Goal: Information Seeking & Learning: Compare options

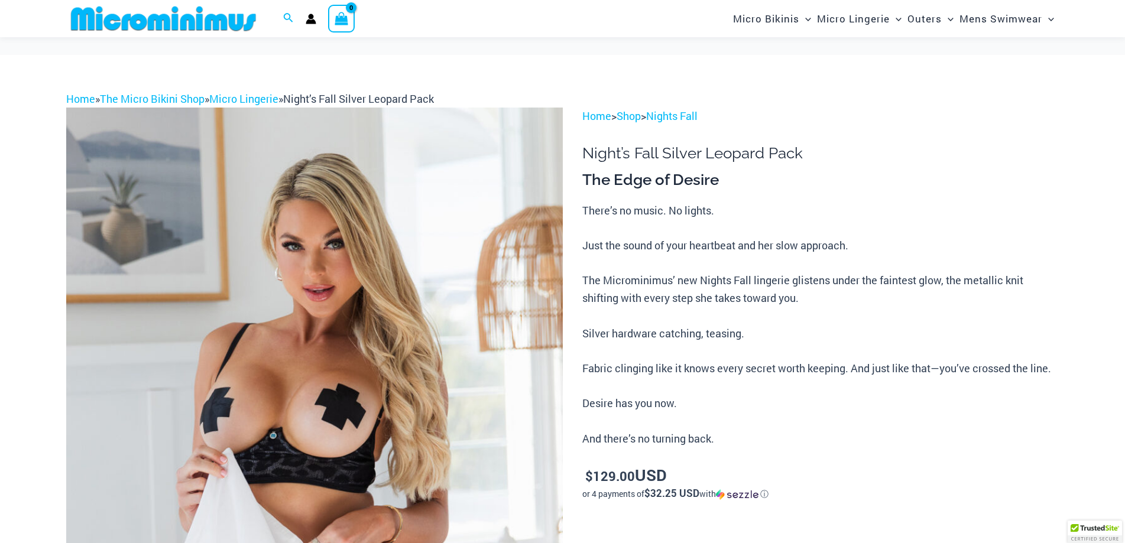
scroll to position [51, 0]
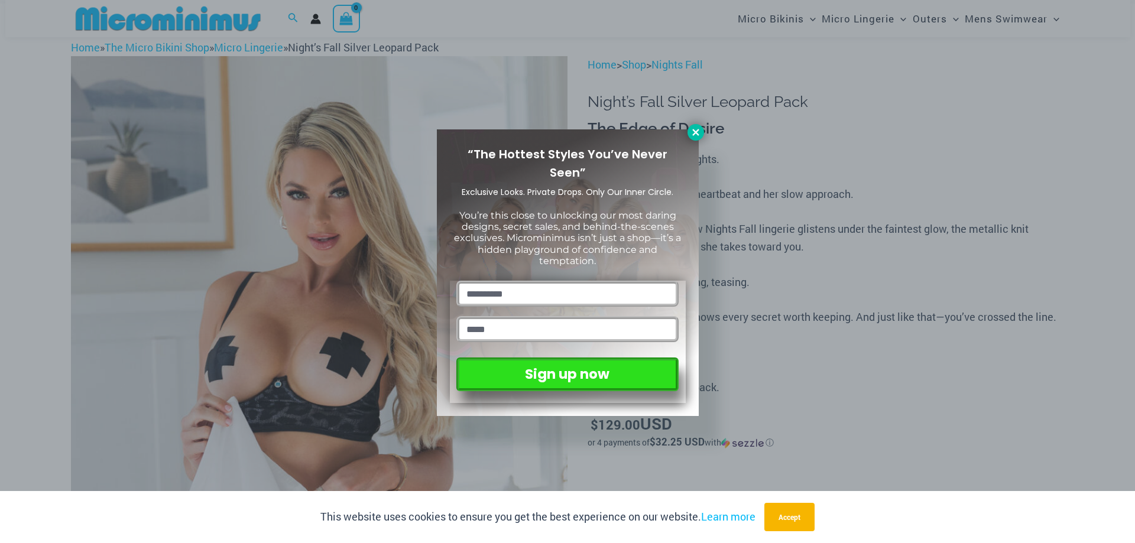
click at [693, 134] on icon at bounding box center [695, 132] width 7 height 7
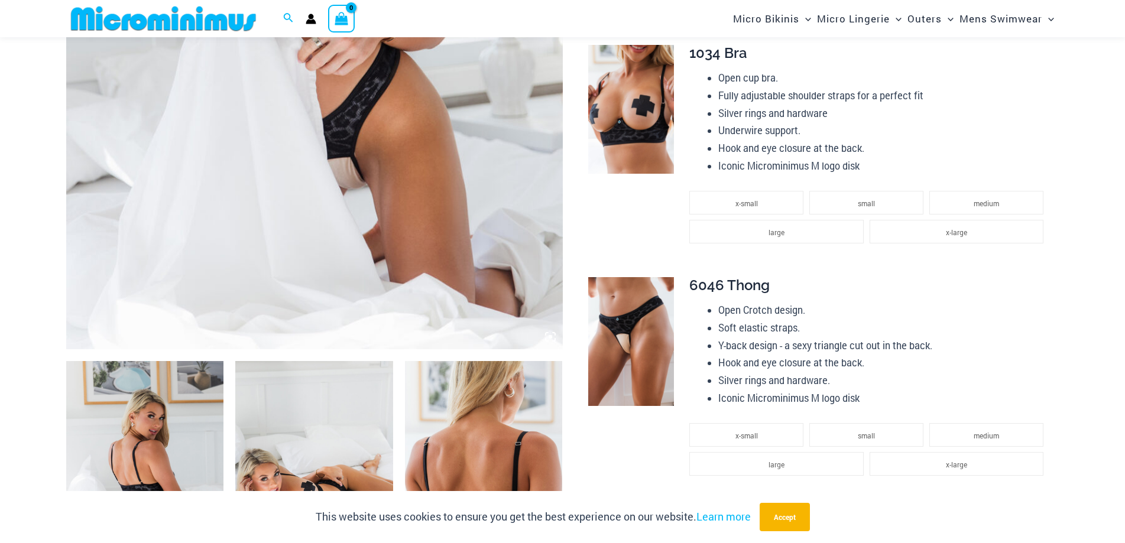
scroll to position [524, 0]
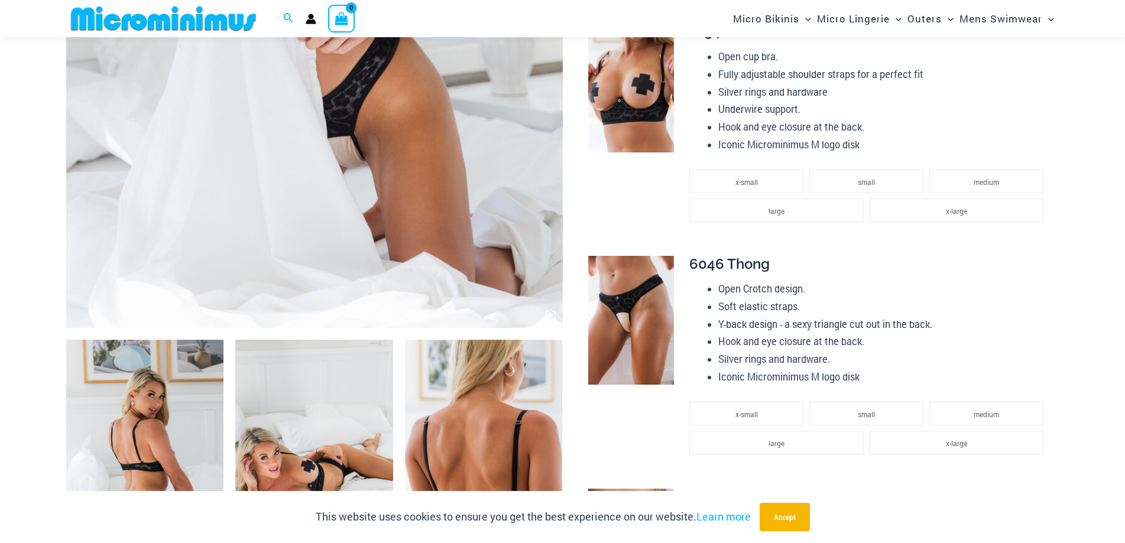
drag, startPoint x: 457, startPoint y: 337, endPoint x: 410, endPoint y: 369, distance: 56.9
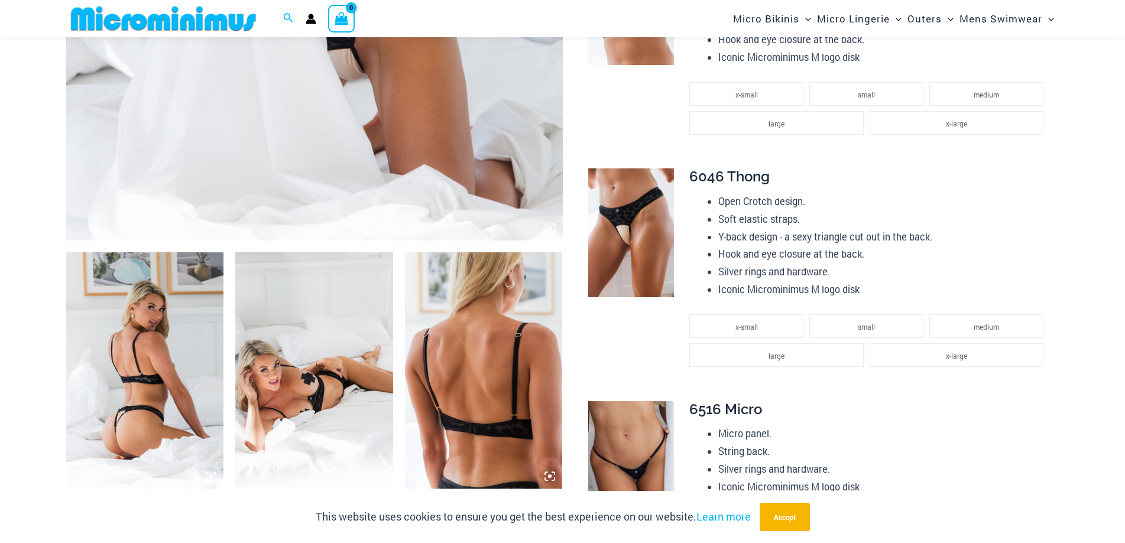
scroll to position [761, 0]
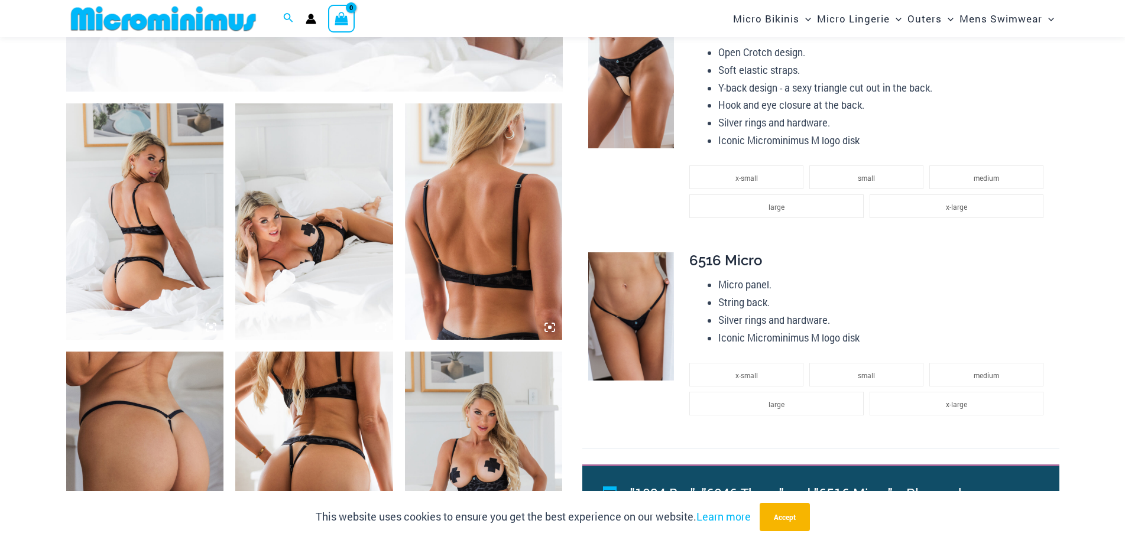
click at [163, 254] on img at bounding box center [145, 221] width 158 height 236
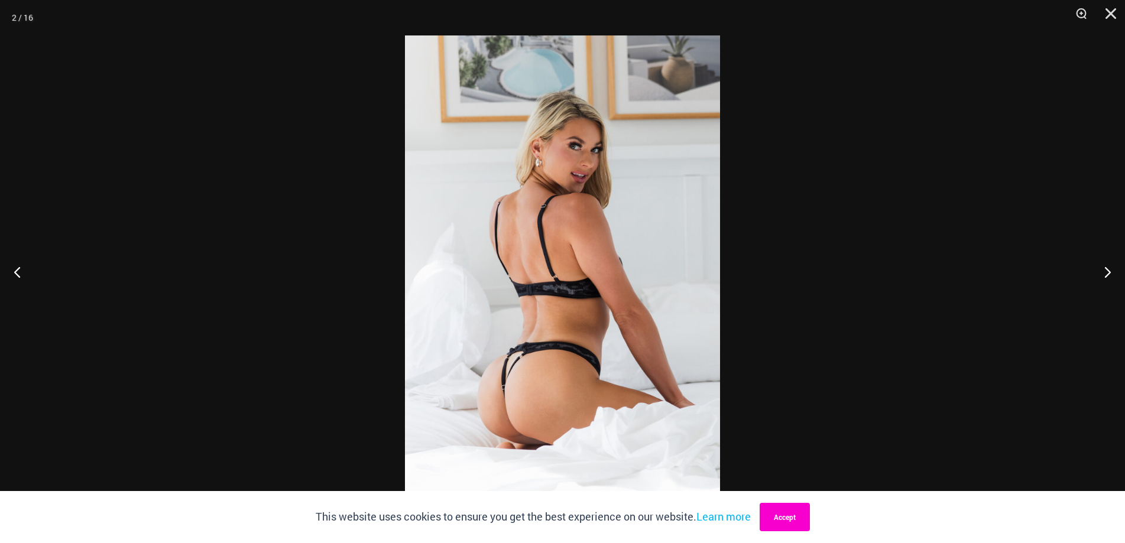
click at [786, 529] on button "Accept" at bounding box center [785, 517] width 50 height 28
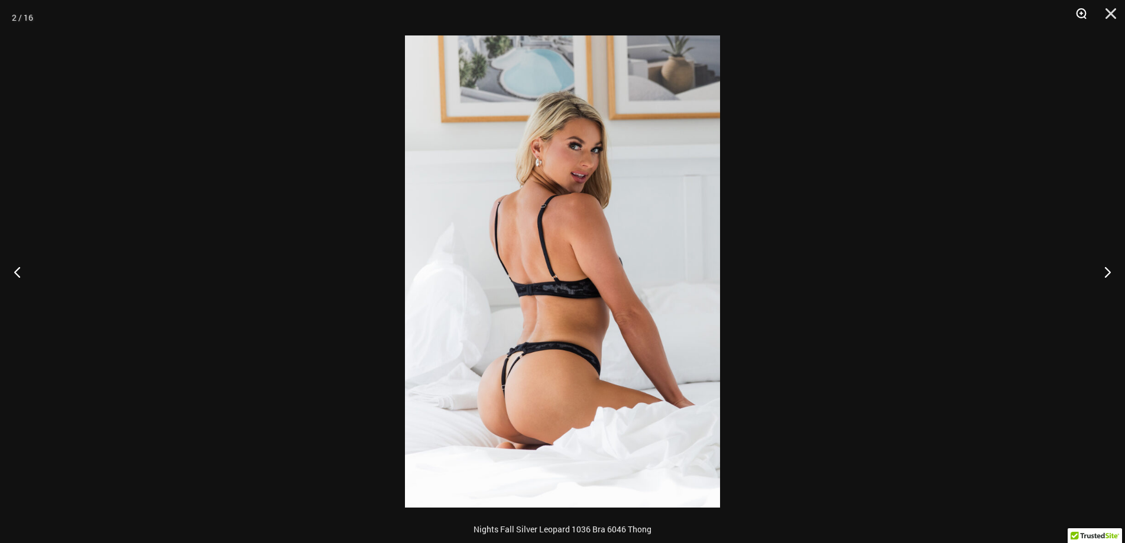
click at [1084, 11] on button "Zoom" at bounding box center [1077, 17] width 30 height 35
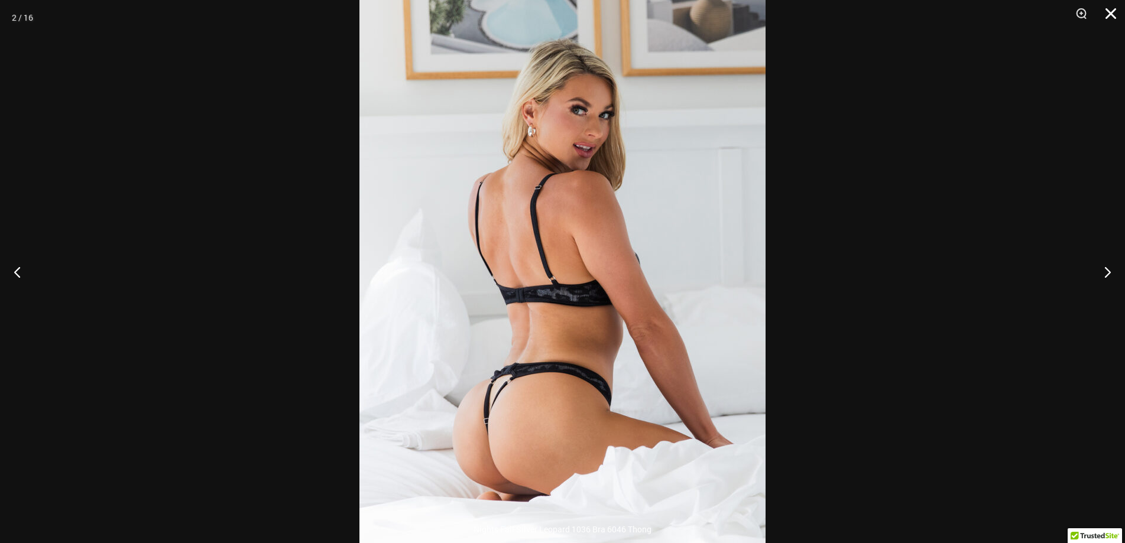
click at [1104, 14] on button "Close" at bounding box center [1107, 17] width 30 height 35
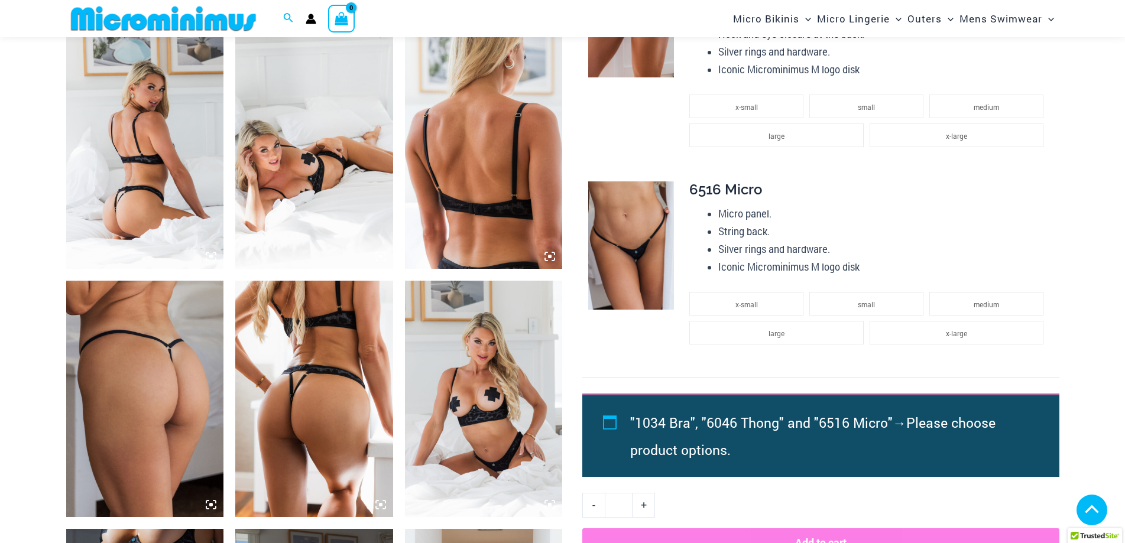
scroll to position [938, 0]
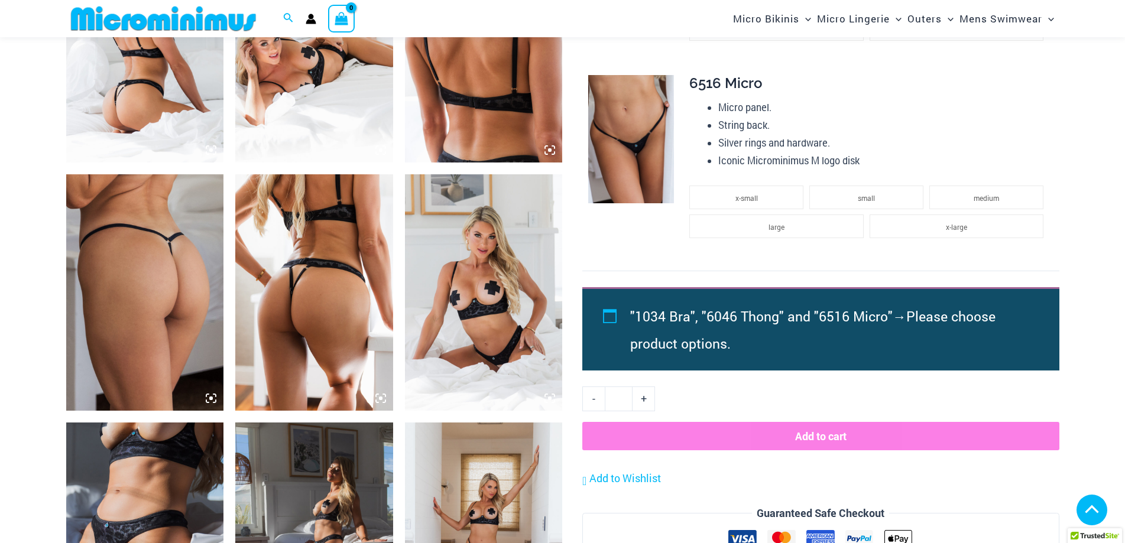
click at [305, 326] on img at bounding box center [314, 292] width 158 height 236
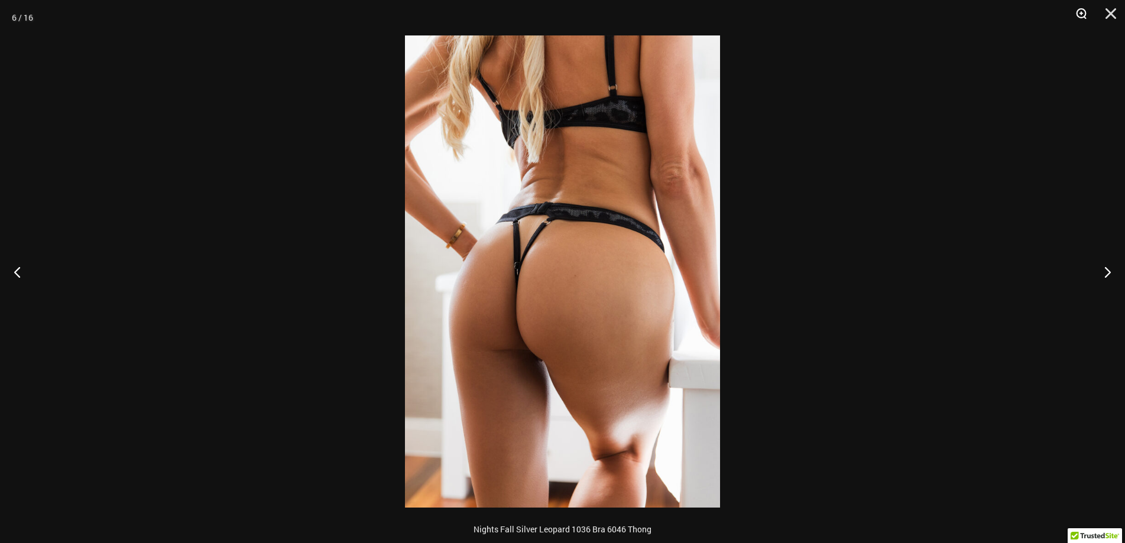
click at [1075, 12] on button "Zoom" at bounding box center [1077, 17] width 30 height 35
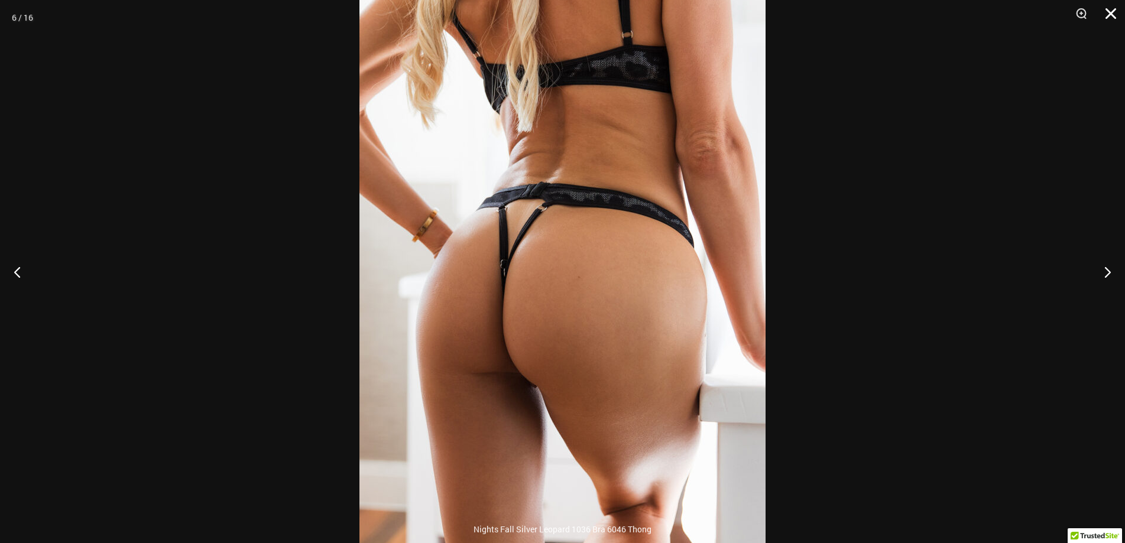
click at [1118, 14] on button "Close" at bounding box center [1107, 17] width 30 height 35
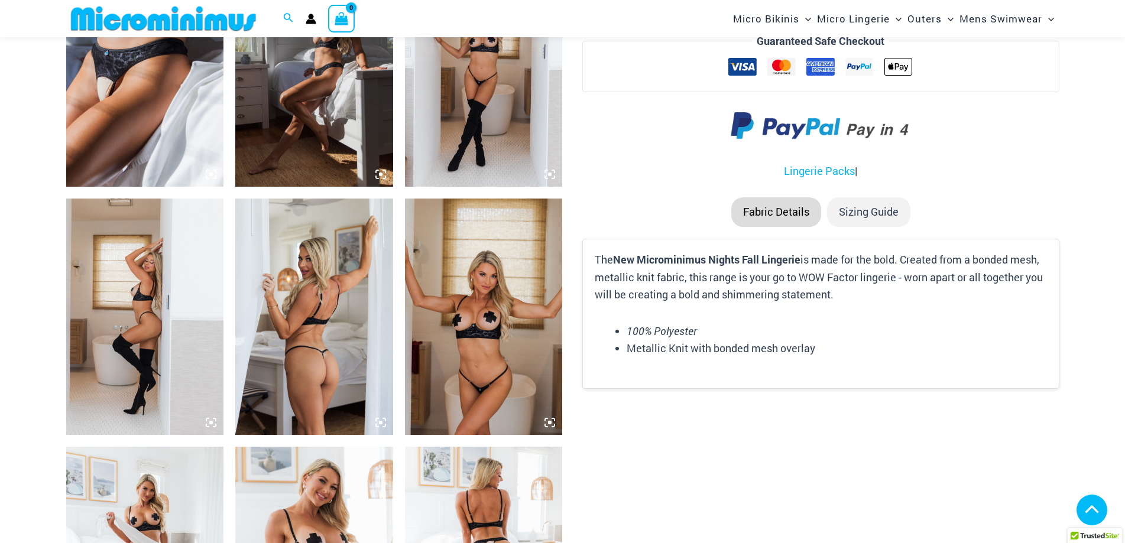
scroll to position [1411, 0]
click at [486, 285] on img at bounding box center [484, 316] width 158 height 236
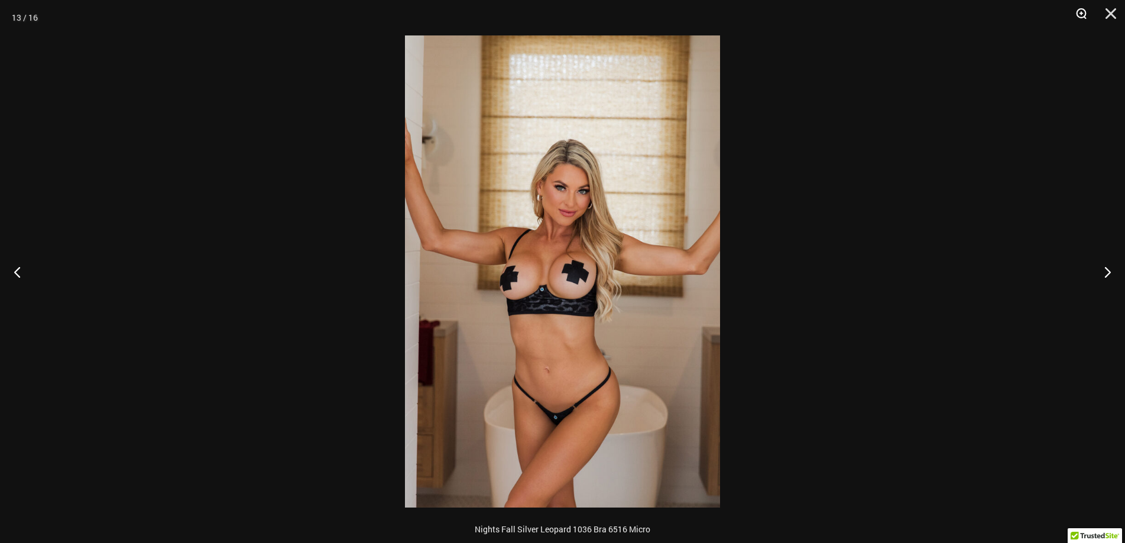
click at [1082, 12] on button "Zoom" at bounding box center [1077, 17] width 30 height 35
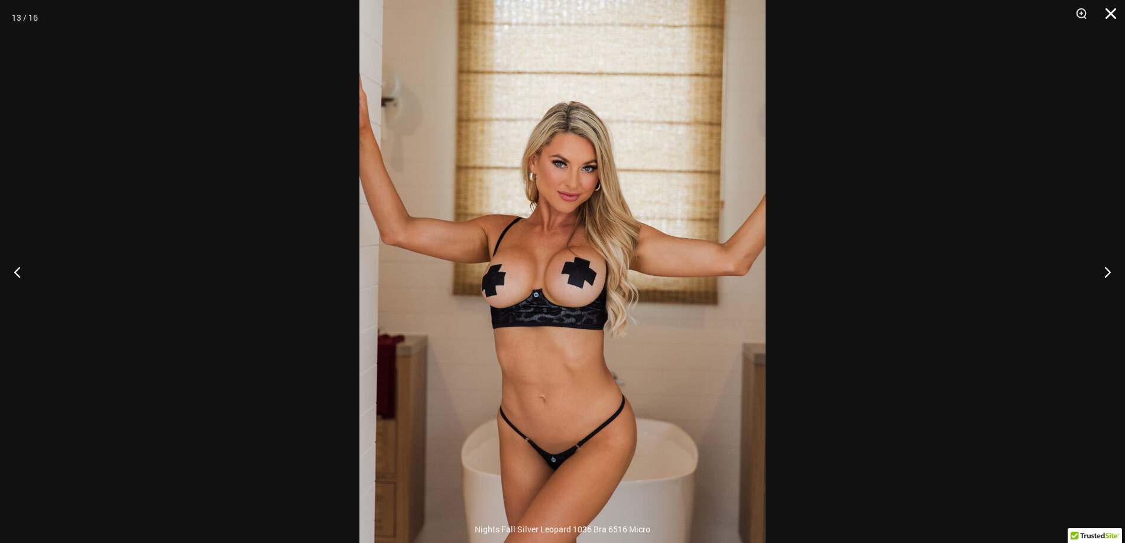
click at [1105, 14] on button "Close" at bounding box center [1107, 17] width 30 height 35
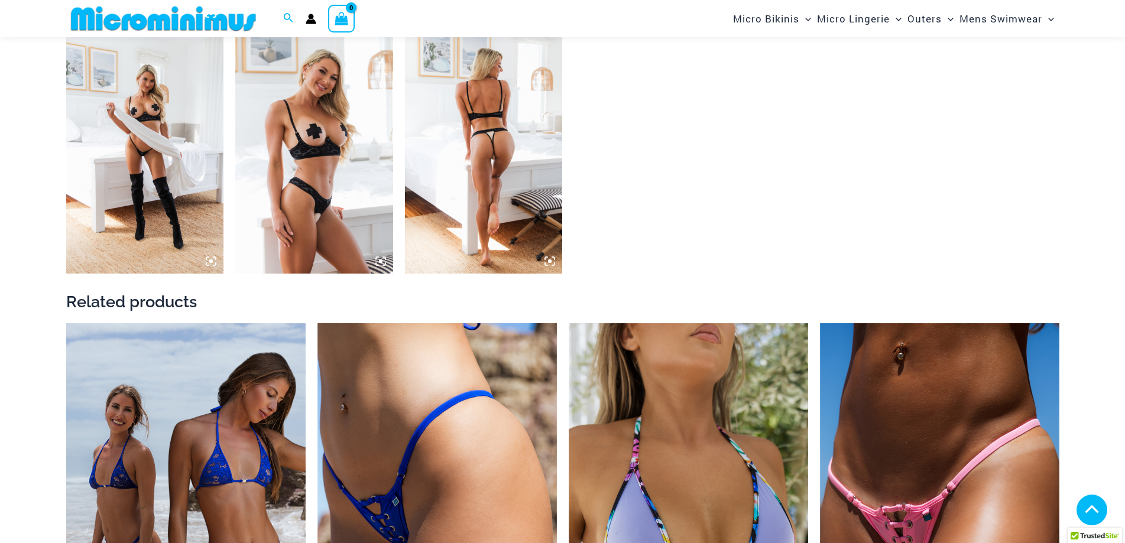
scroll to position [1825, 0]
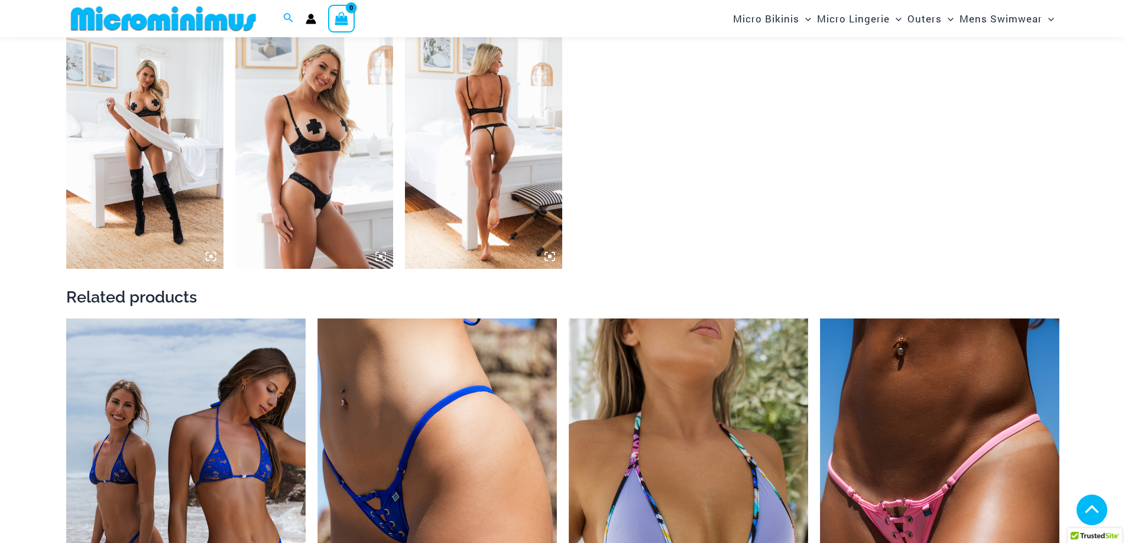
click at [515, 158] on img at bounding box center [484, 151] width 158 height 236
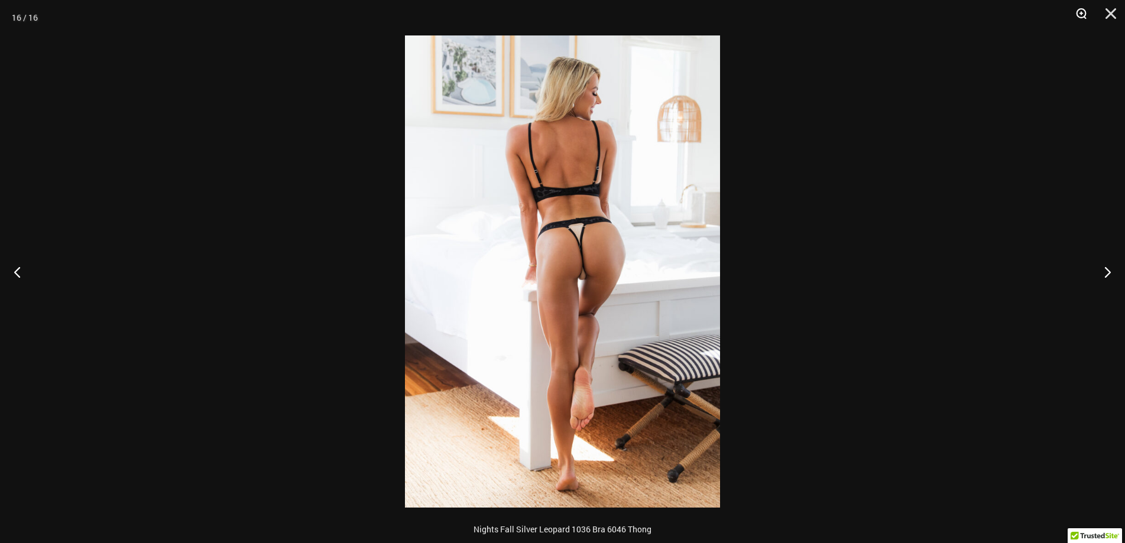
click at [1078, 13] on button "Zoom" at bounding box center [1077, 17] width 30 height 35
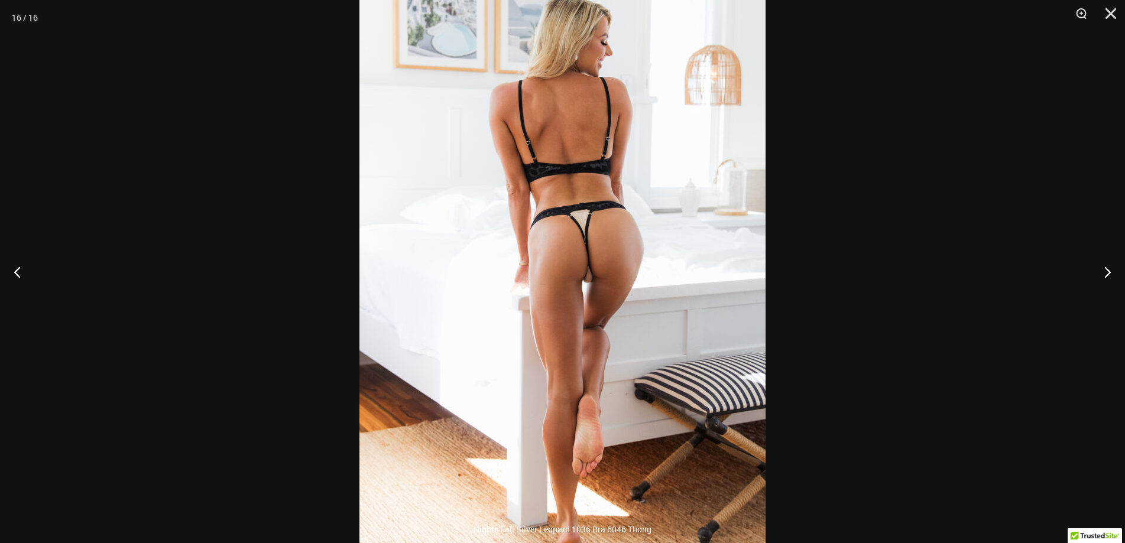
click at [884, 229] on div at bounding box center [562, 271] width 1125 height 543
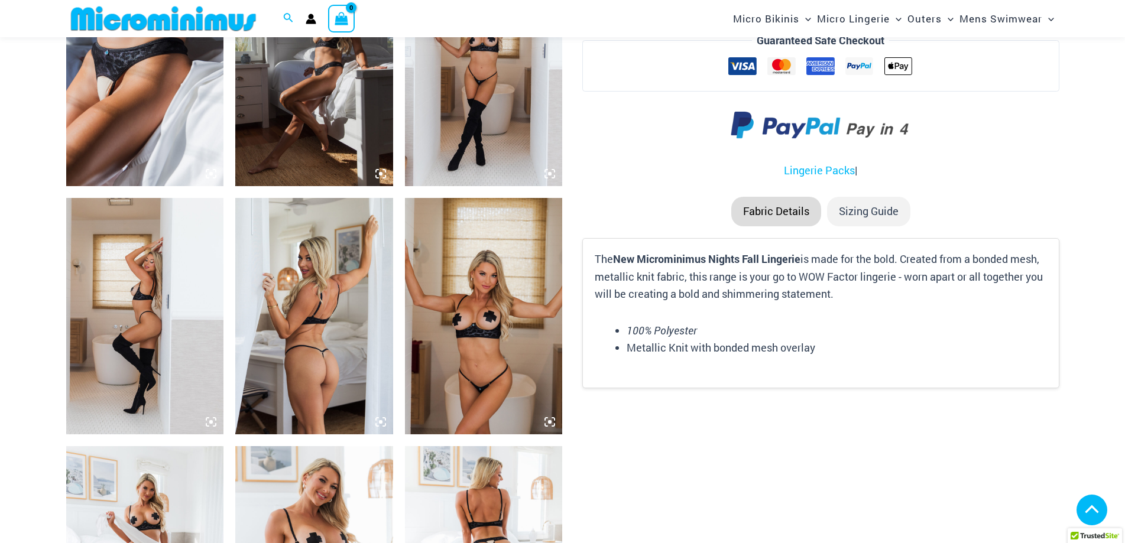
scroll to position [1706, 0]
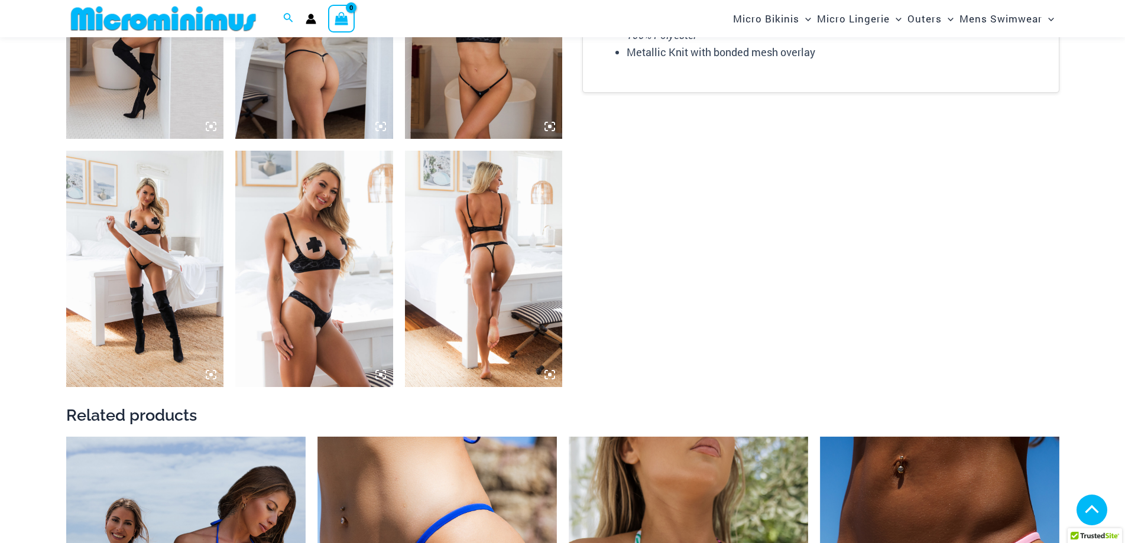
click at [341, 280] on img at bounding box center [314, 269] width 158 height 236
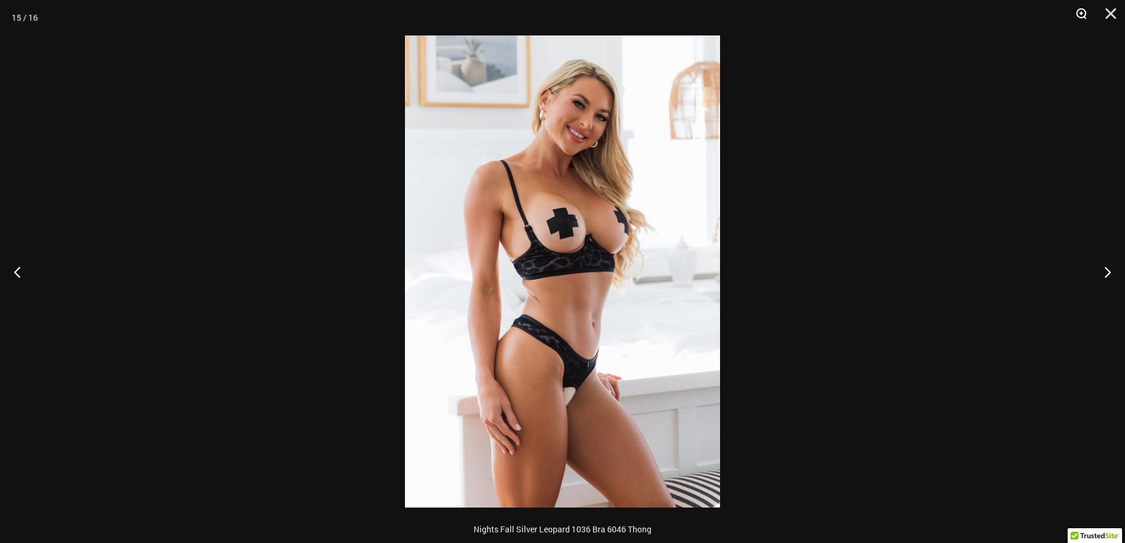
click at [1076, 8] on button "Zoom" at bounding box center [1077, 17] width 30 height 35
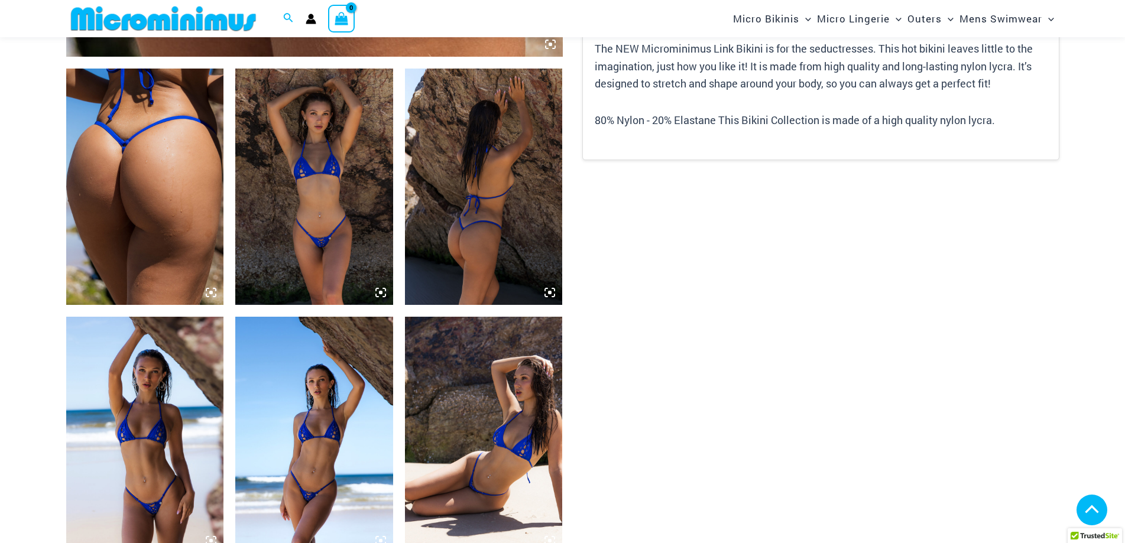
scroll to position [817, 0]
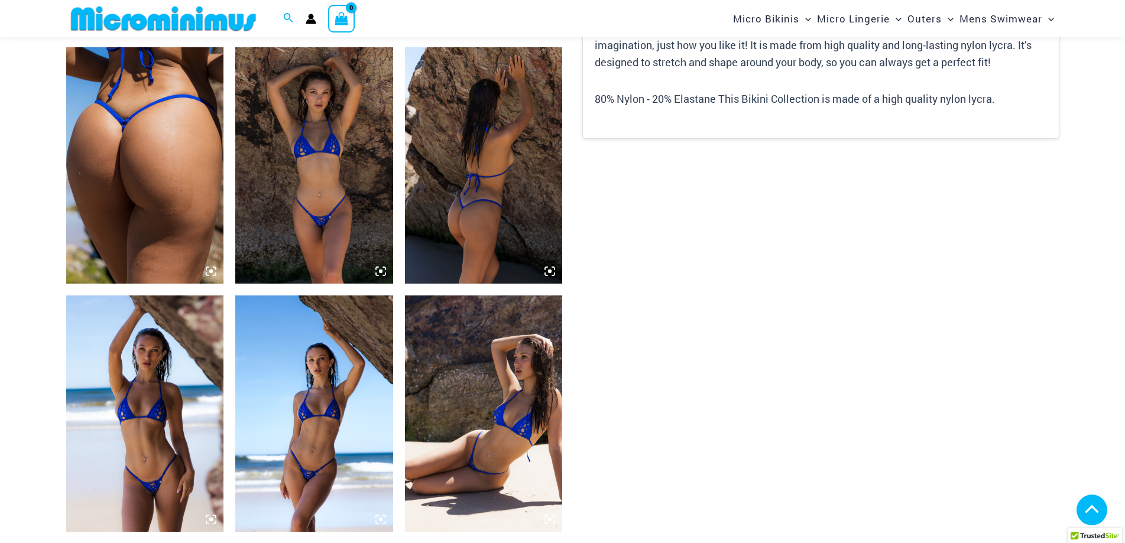
click at [316, 190] on img at bounding box center [314, 165] width 158 height 236
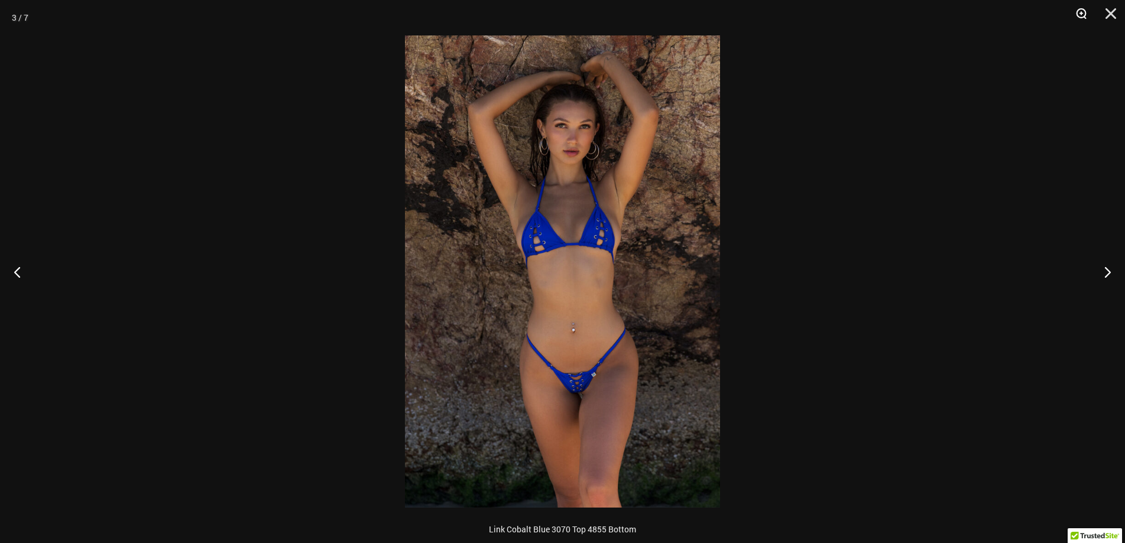
click at [1082, 9] on button "Zoom" at bounding box center [1077, 17] width 30 height 35
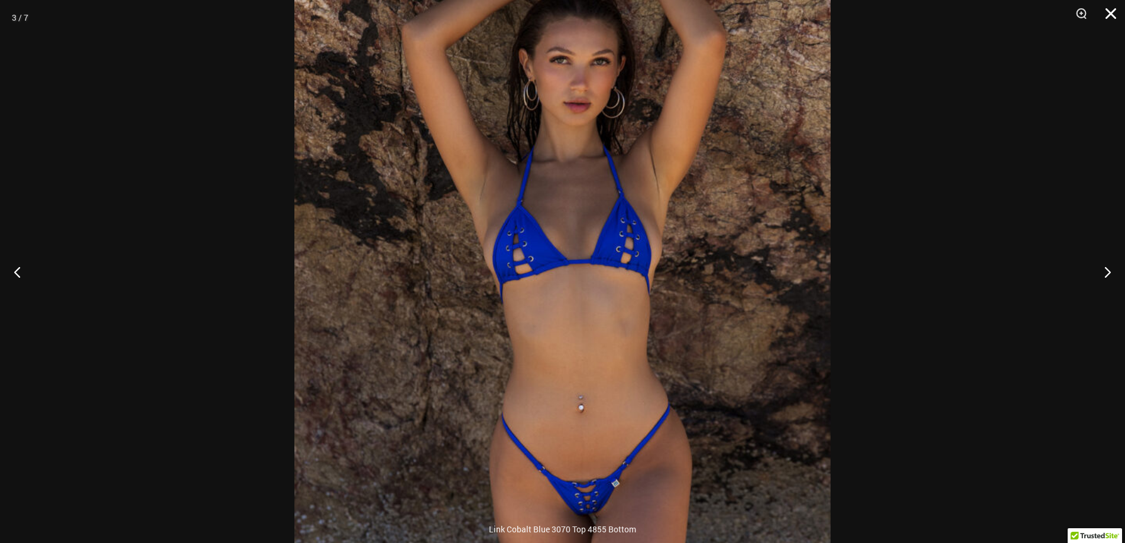
click at [1110, 19] on button "Close" at bounding box center [1107, 17] width 30 height 35
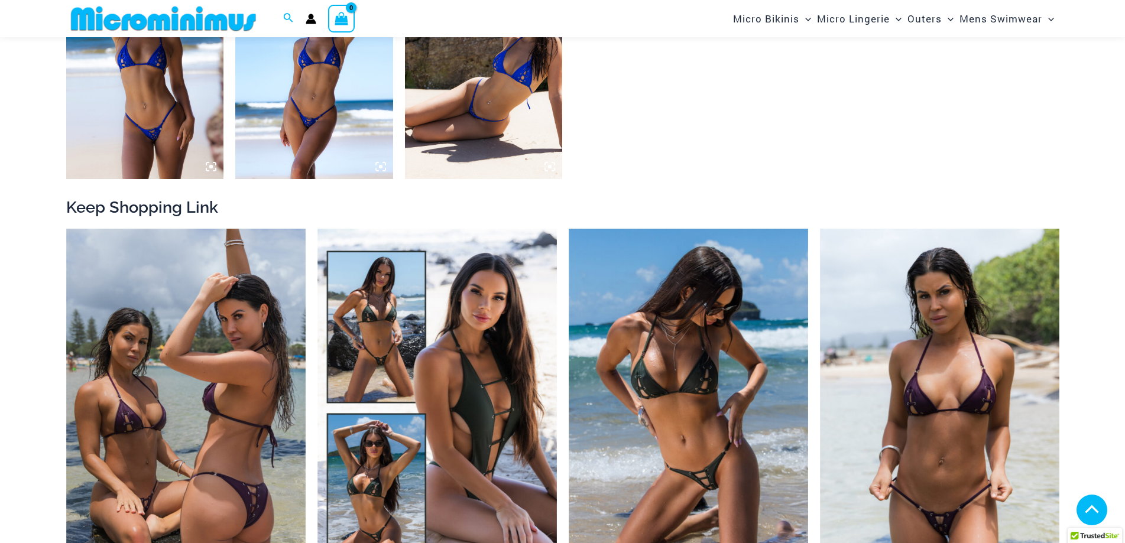
scroll to position [1172, 0]
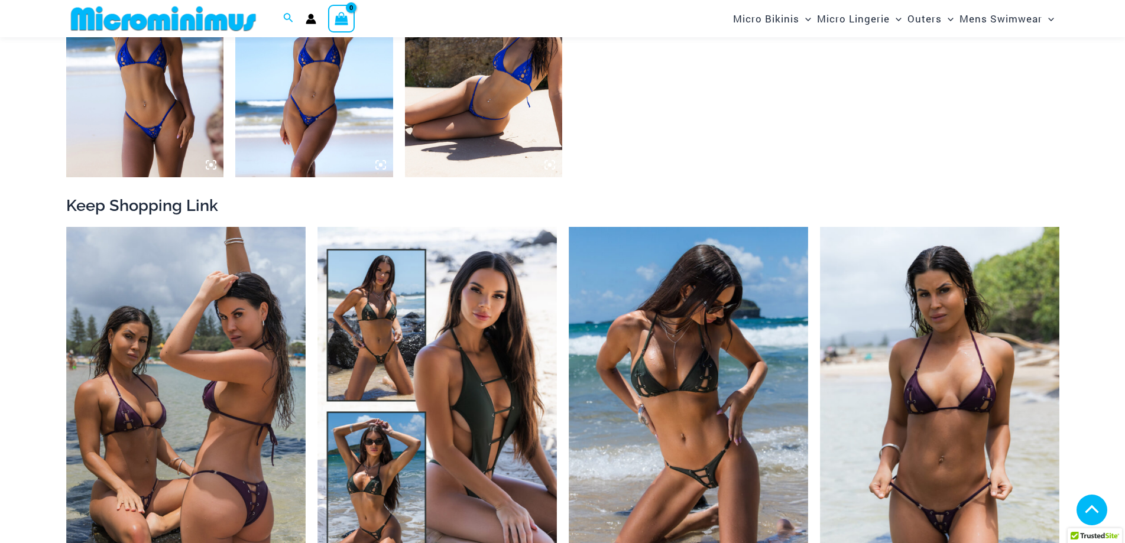
click at [714, 141] on section "Keep Shopping Link Link Plum Bikinis Pack $ 165 USD Original price was: $165 US…" at bounding box center [562, 247] width 993 height 2623
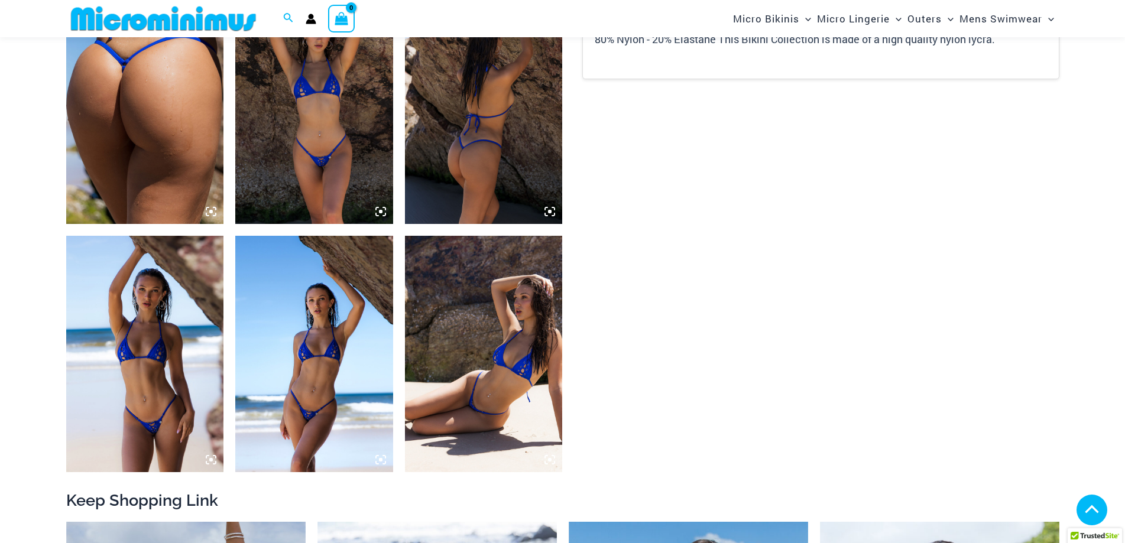
scroll to position [876, 0]
click at [474, 356] on img at bounding box center [484, 354] width 158 height 236
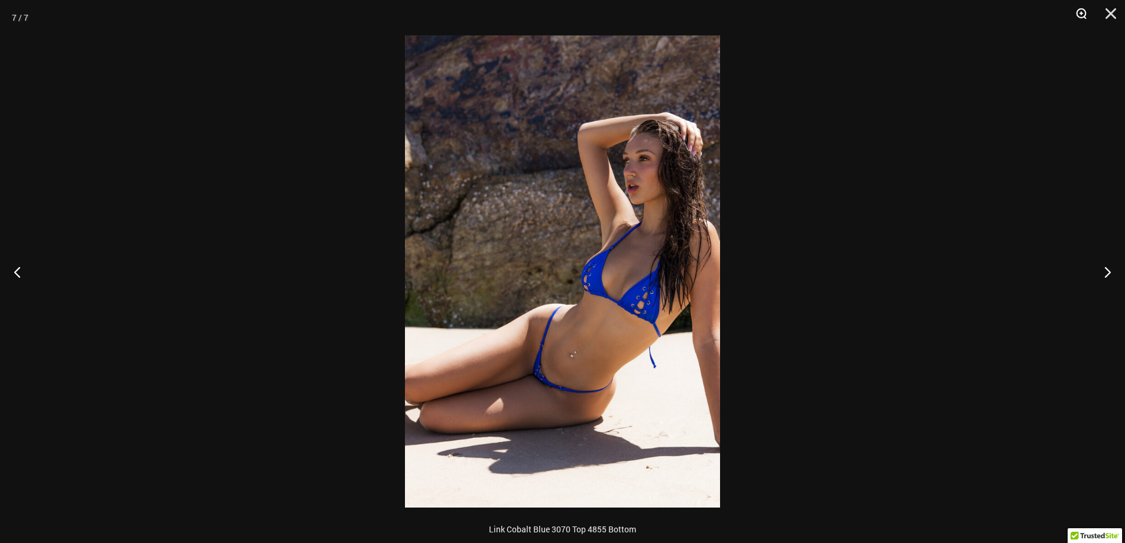
click at [1073, 12] on button "Zoom" at bounding box center [1077, 17] width 30 height 35
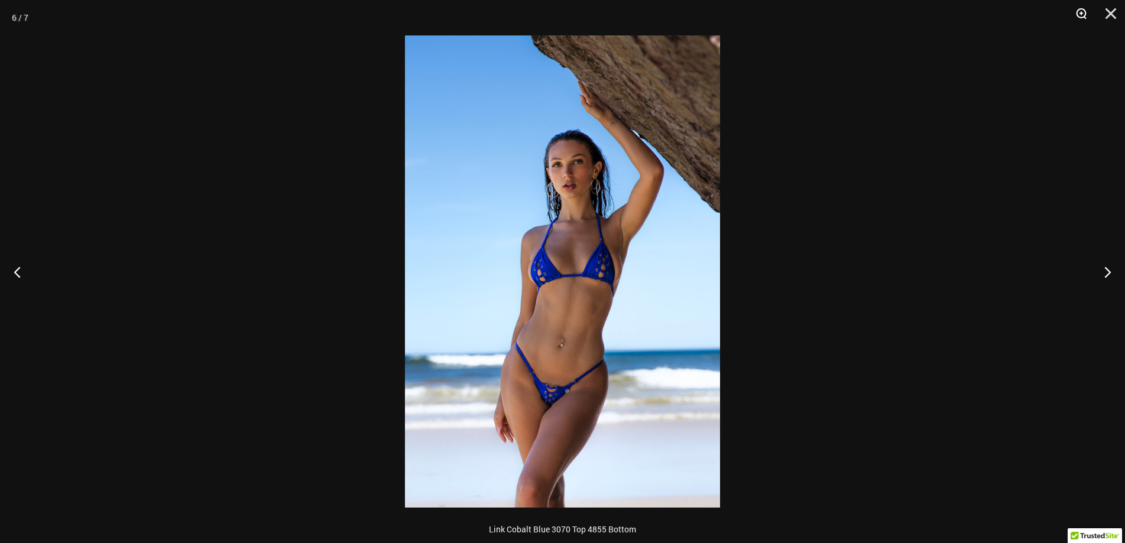
click at [1083, 8] on button "Zoom" at bounding box center [1077, 17] width 30 height 35
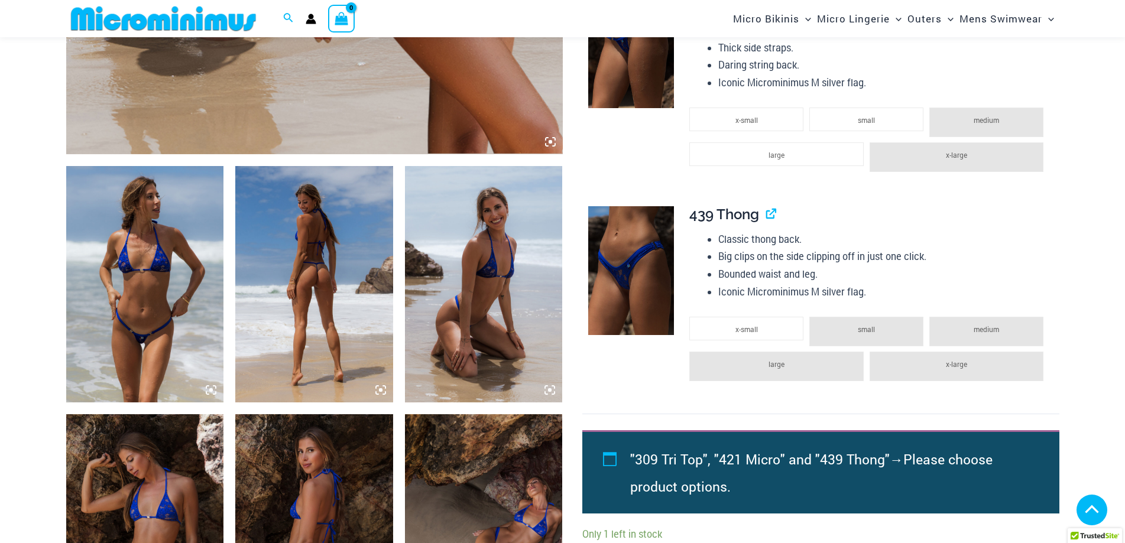
scroll to position [1053, 0]
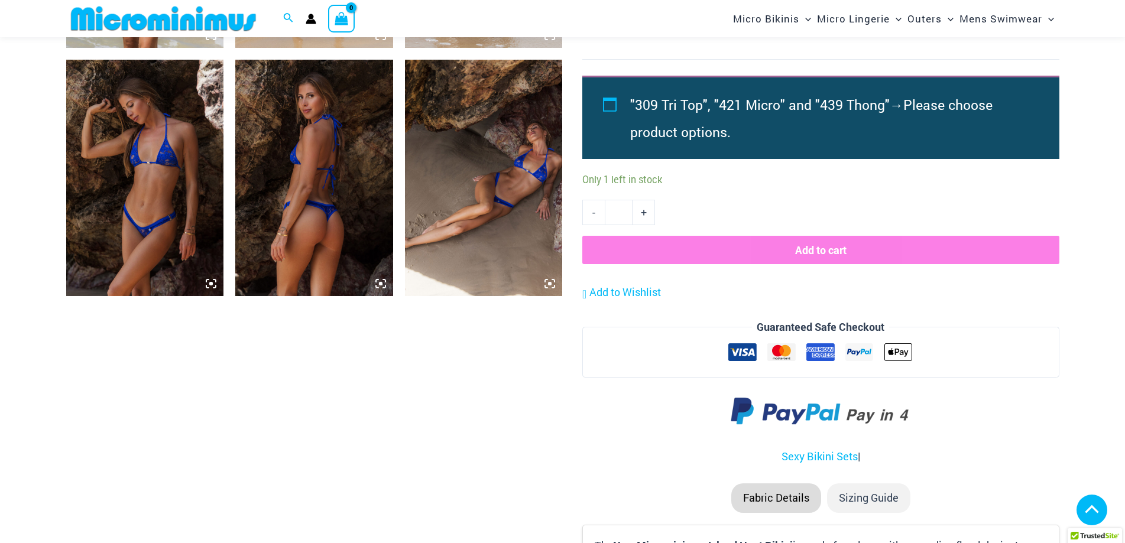
click at [508, 178] on img at bounding box center [484, 178] width 158 height 236
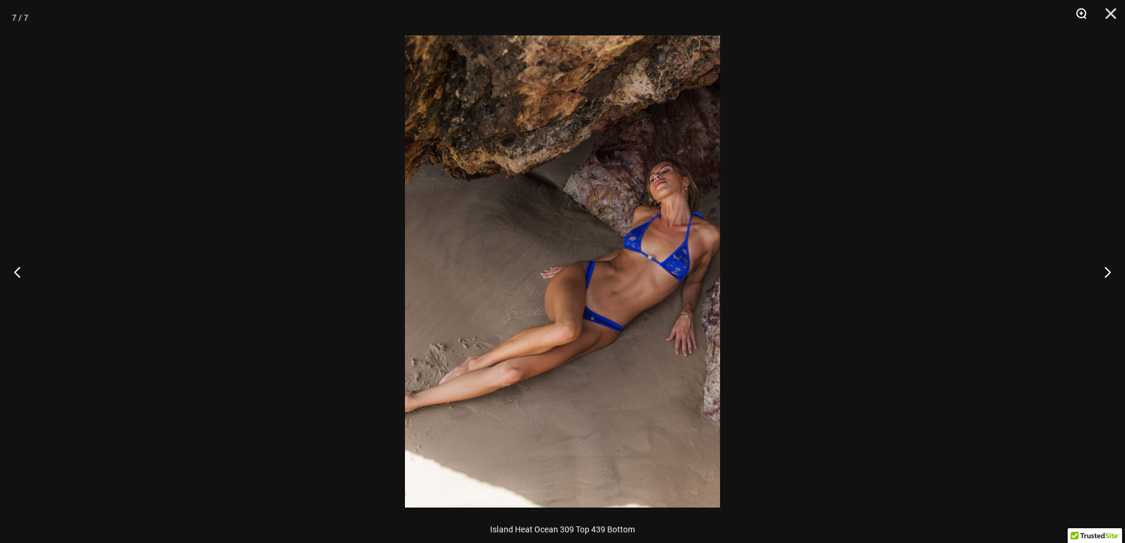
click at [1087, 16] on button "Zoom" at bounding box center [1077, 17] width 30 height 35
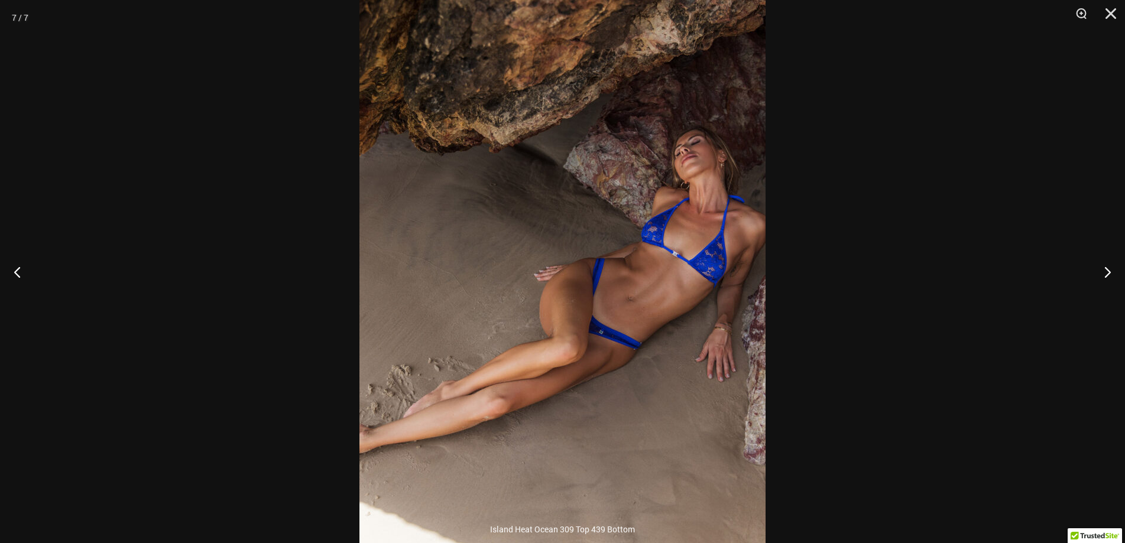
click at [882, 300] on div at bounding box center [562, 271] width 1125 height 543
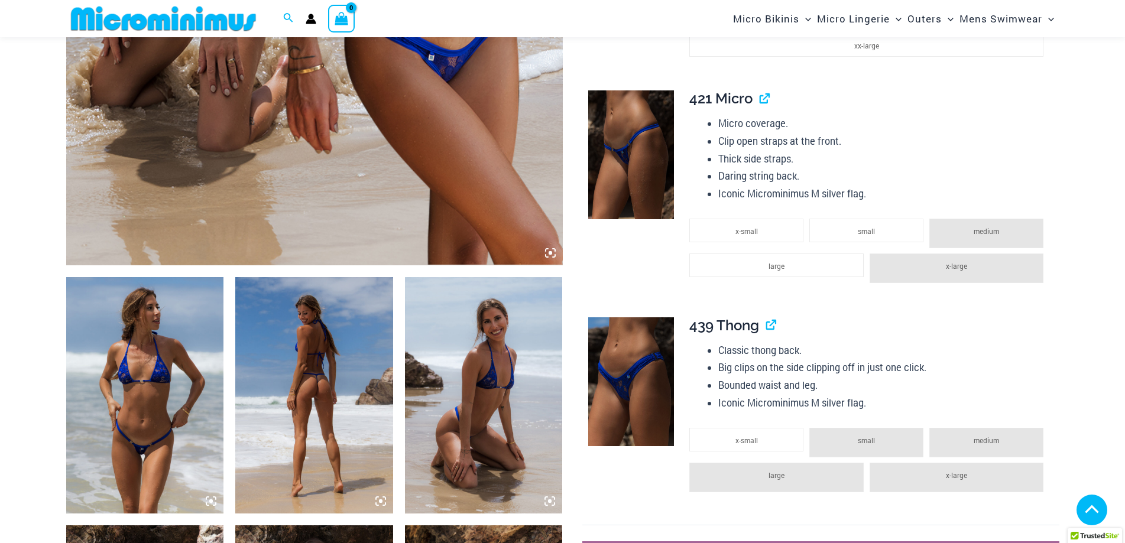
scroll to position [580, 0]
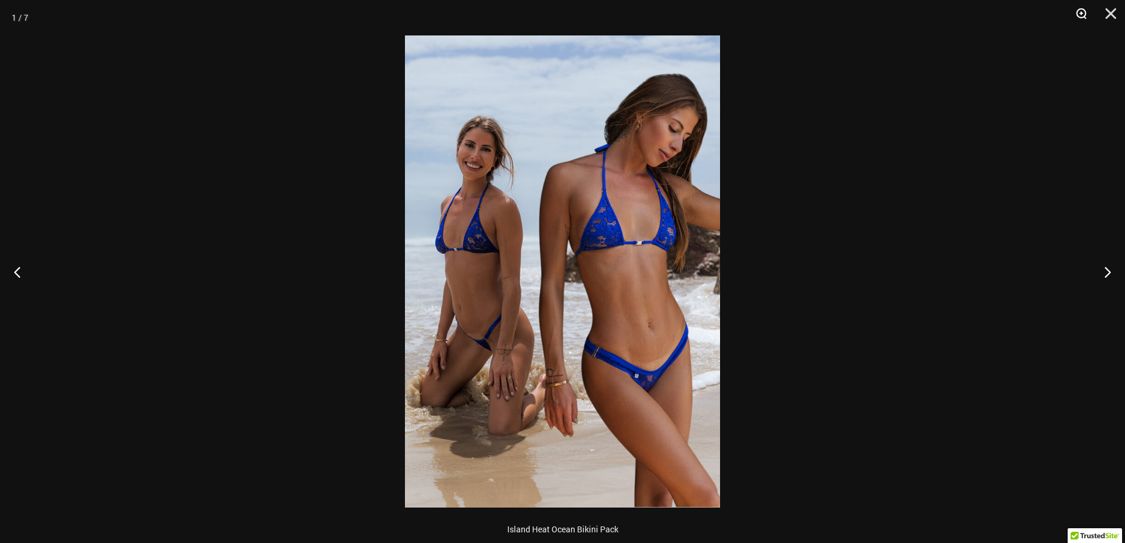
click at [1082, 14] on button "Zoom" at bounding box center [1077, 17] width 30 height 35
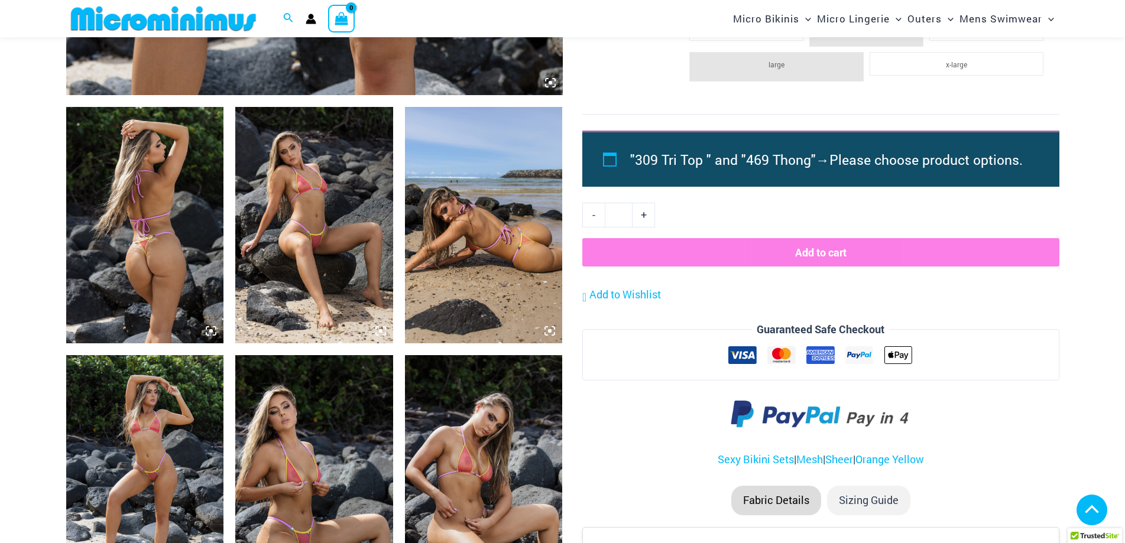
scroll to position [758, 0]
click at [342, 261] on img at bounding box center [314, 224] width 158 height 236
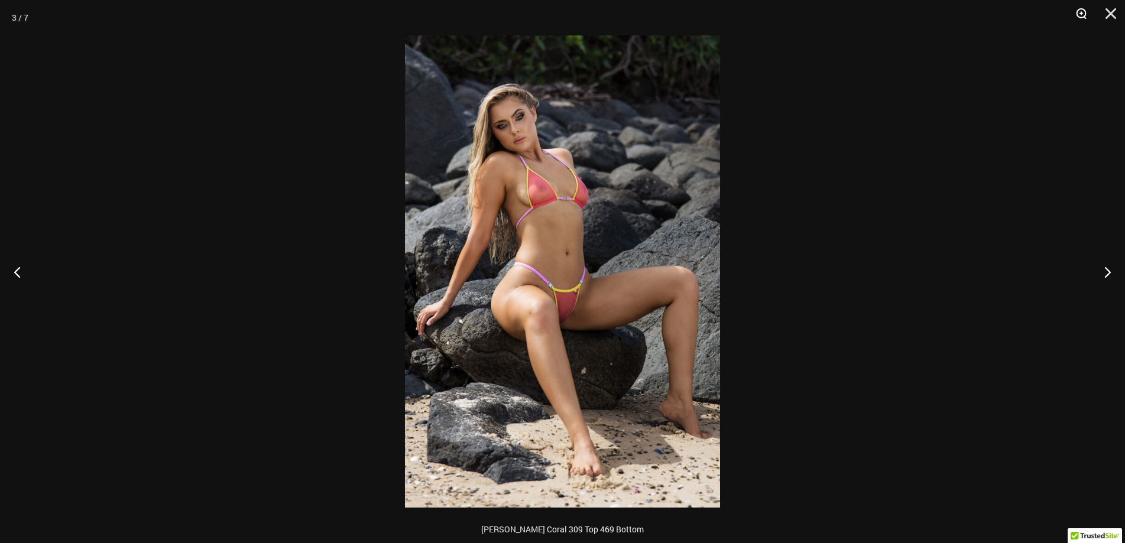
click at [1081, 16] on button "Zoom" at bounding box center [1077, 17] width 30 height 35
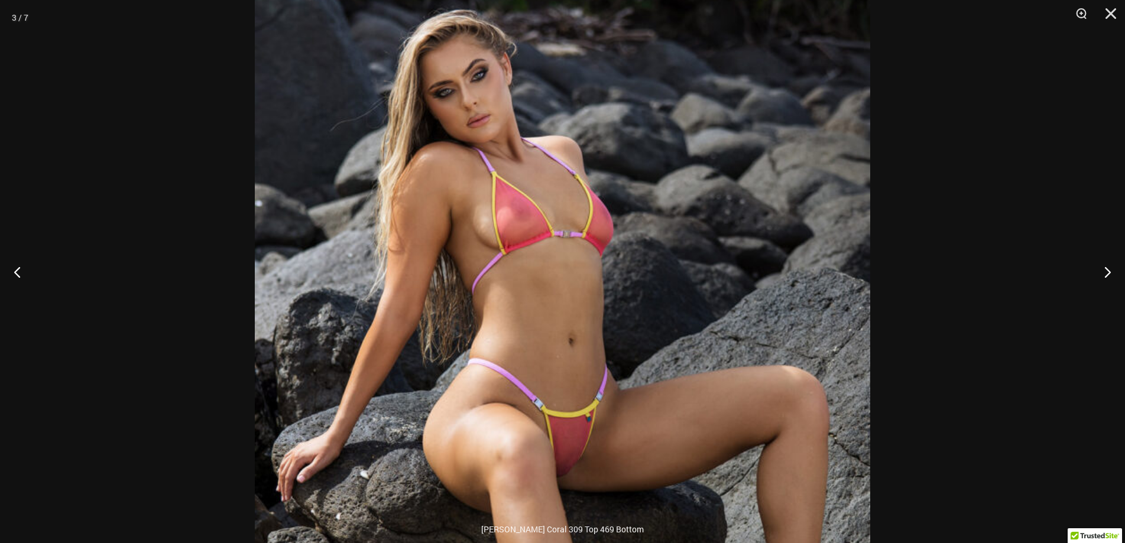
click at [1070, 145] on div at bounding box center [562, 271] width 1125 height 543
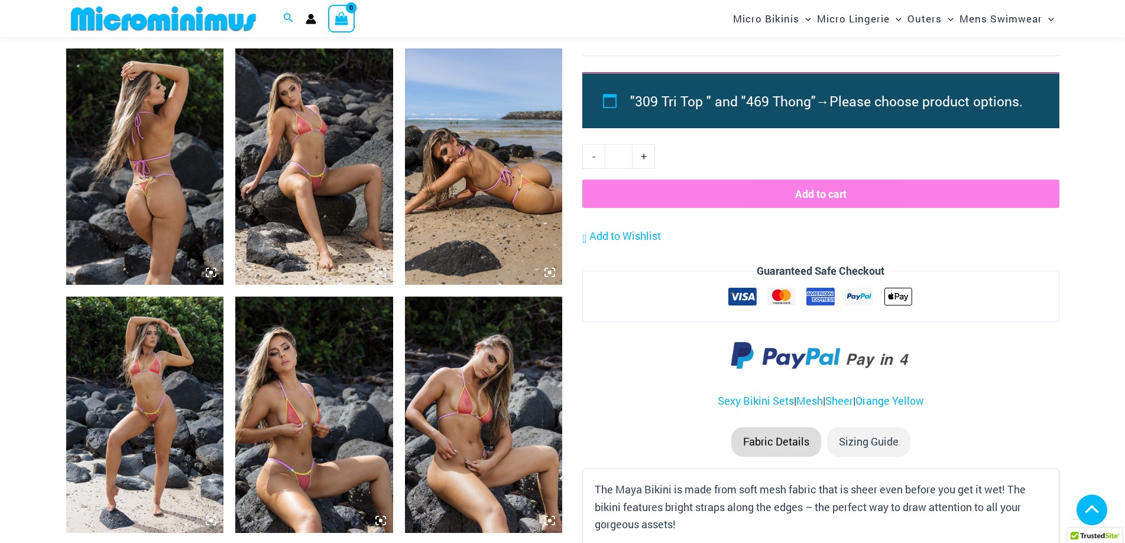
scroll to position [876, 0]
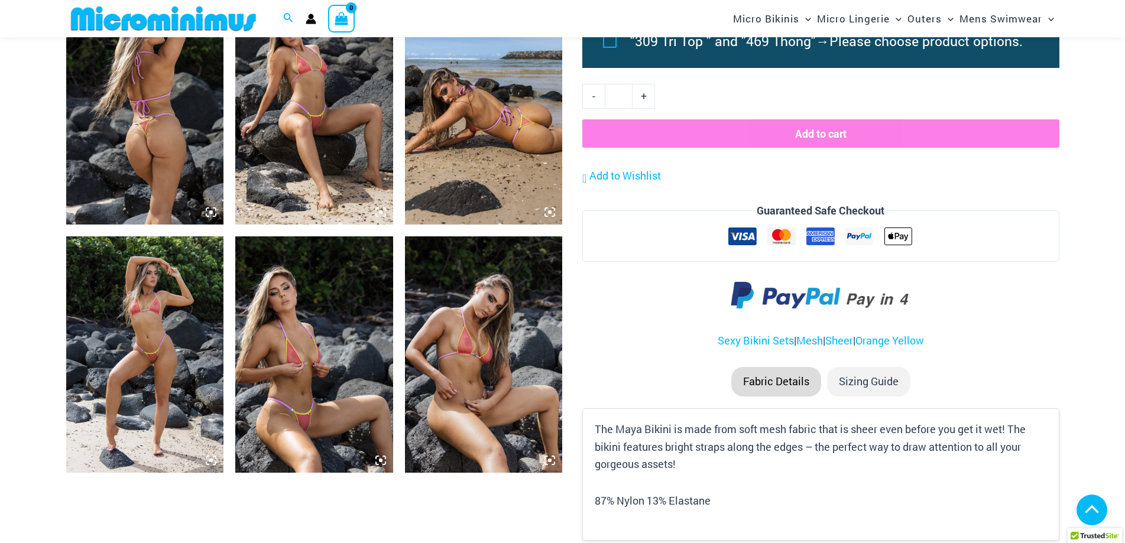
click at [291, 379] on img at bounding box center [314, 354] width 158 height 236
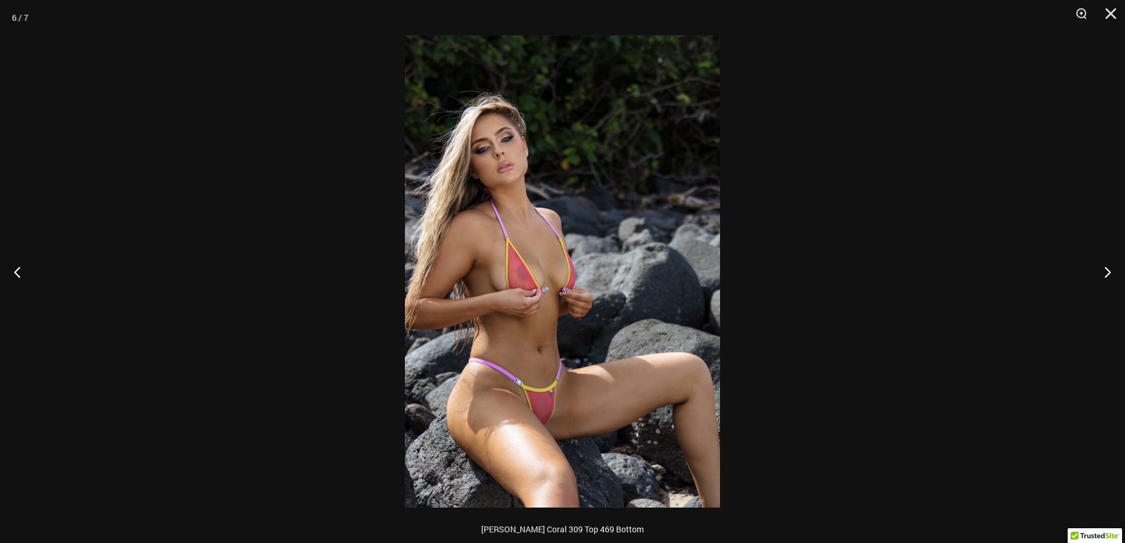
click at [1065, 17] on div "6 / 7" at bounding box center [562, 271] width 1125 height 543
click at [1066, 16] on button "Zoom" at bounding box center [1077, 17] width 30 height 35
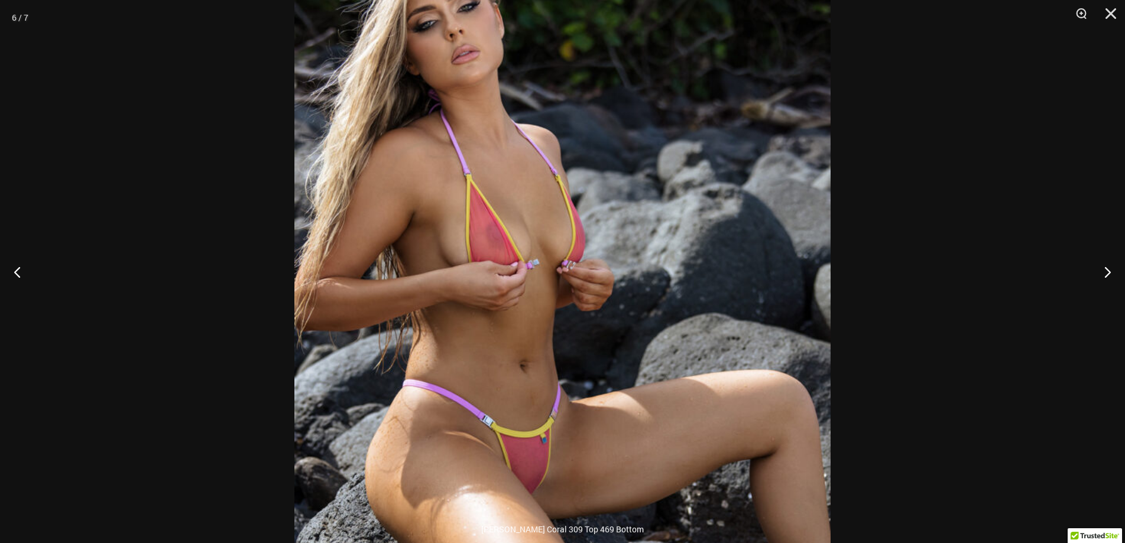
click at [996, 209] on div at bounding box center [562, 271] width 1125 height 543
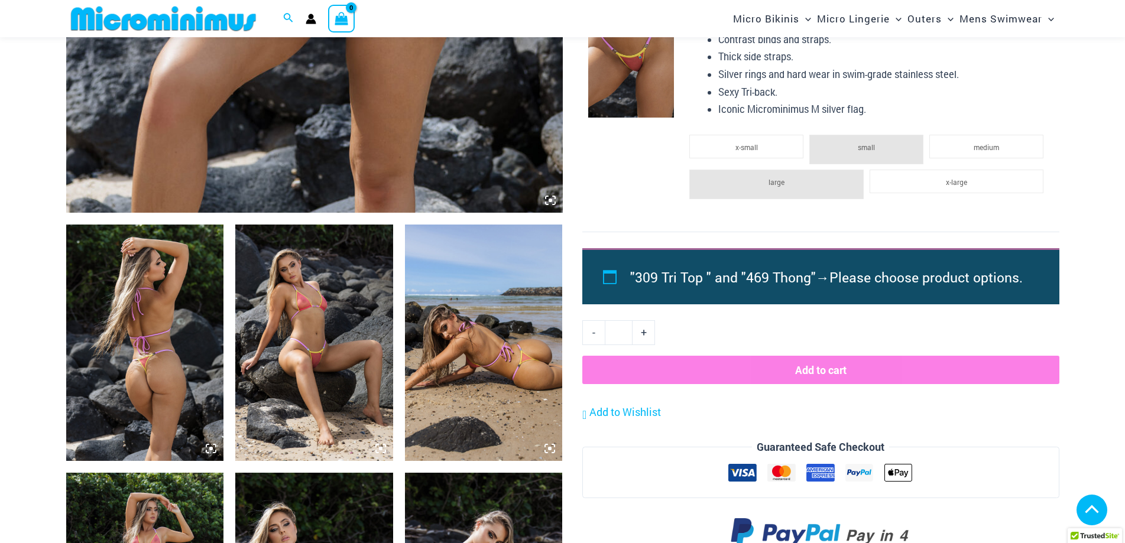
scroll to position [344, 0]
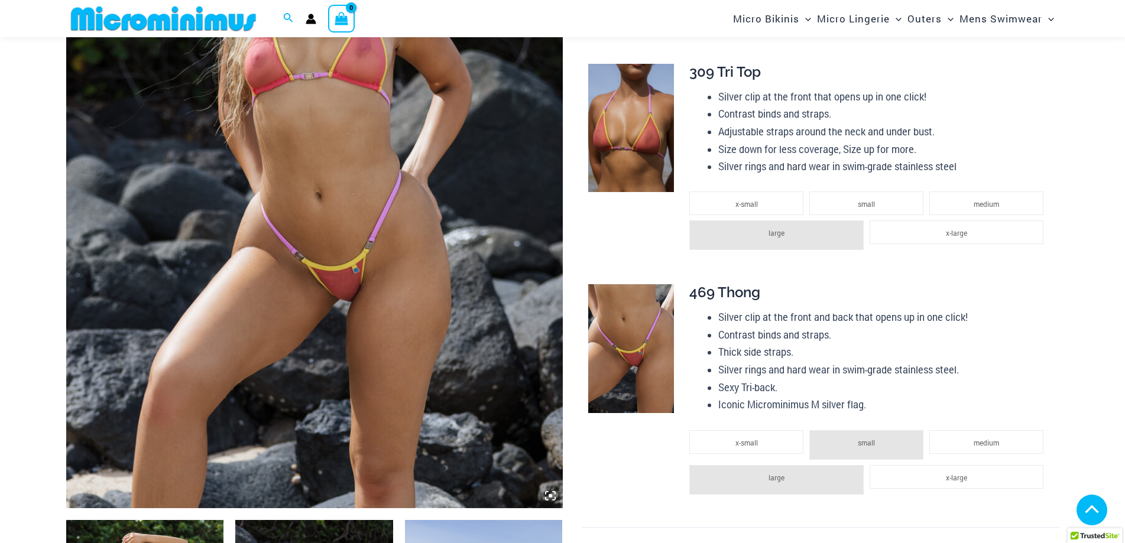
click at [654, 333] on img at bounding box center [631, 348] width 86 height 129
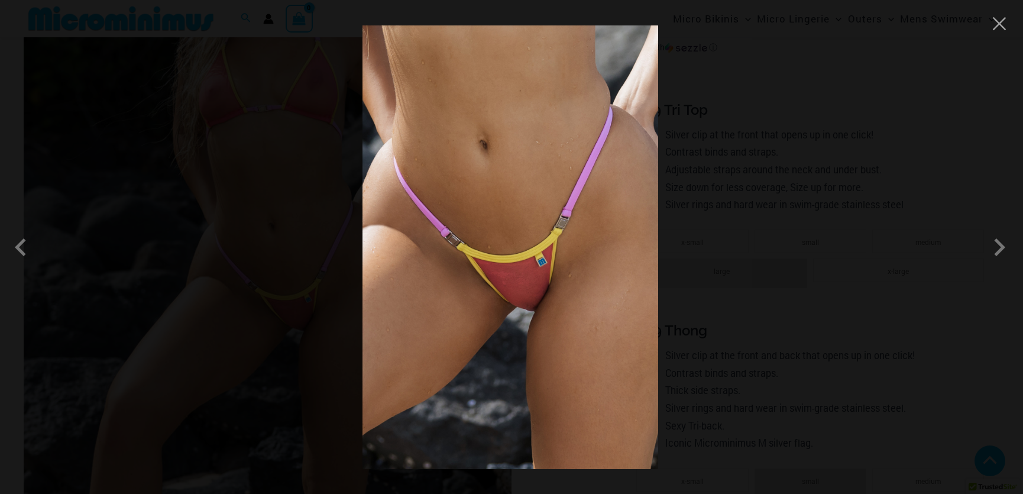
scroll to position [343, 0]
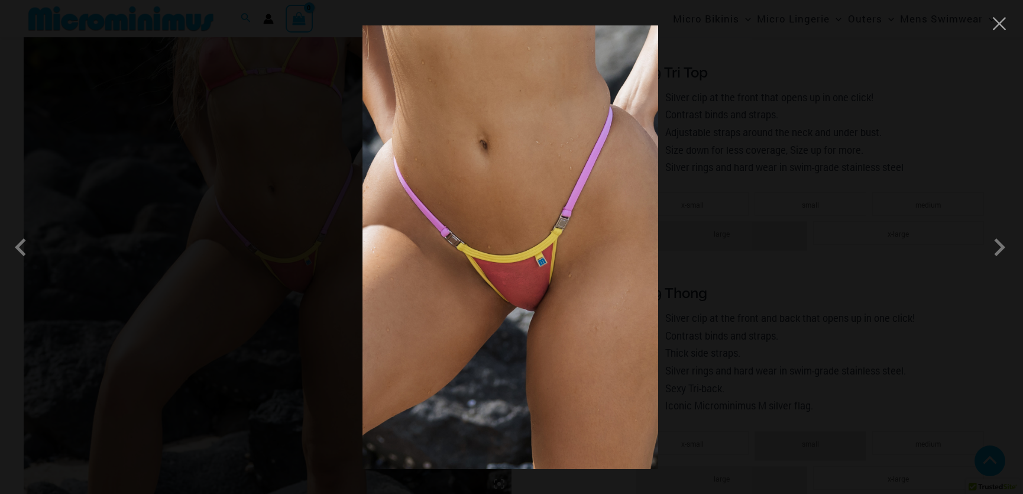
click at [752, 274] on div at bounding box center [511, 247] width 1023 height 494
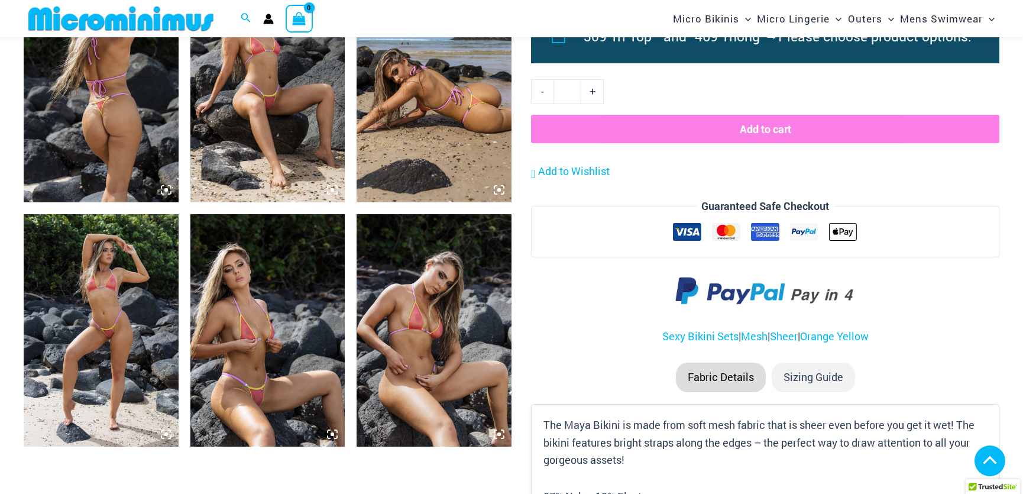
scroll to position [666, 0]
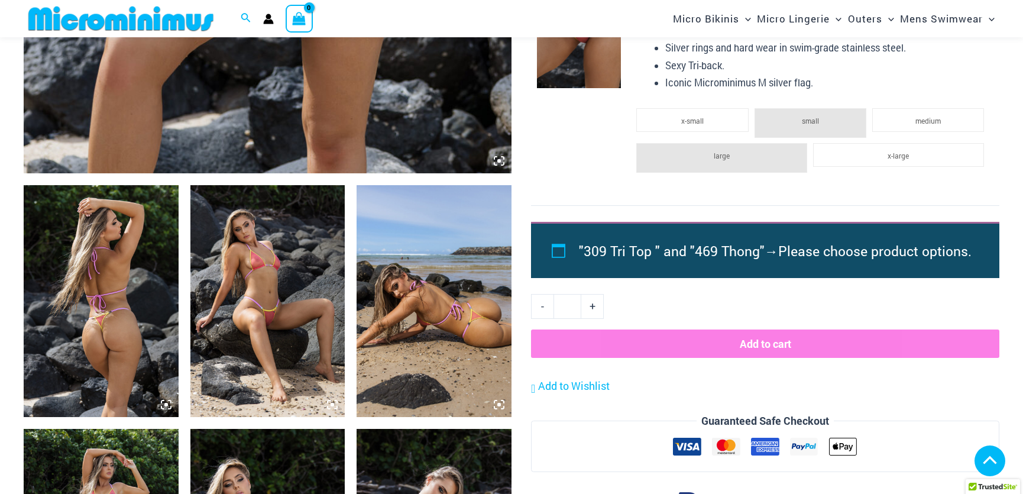
click at [272, 280] on img at bounding box center [267, 301] width 155 height 232
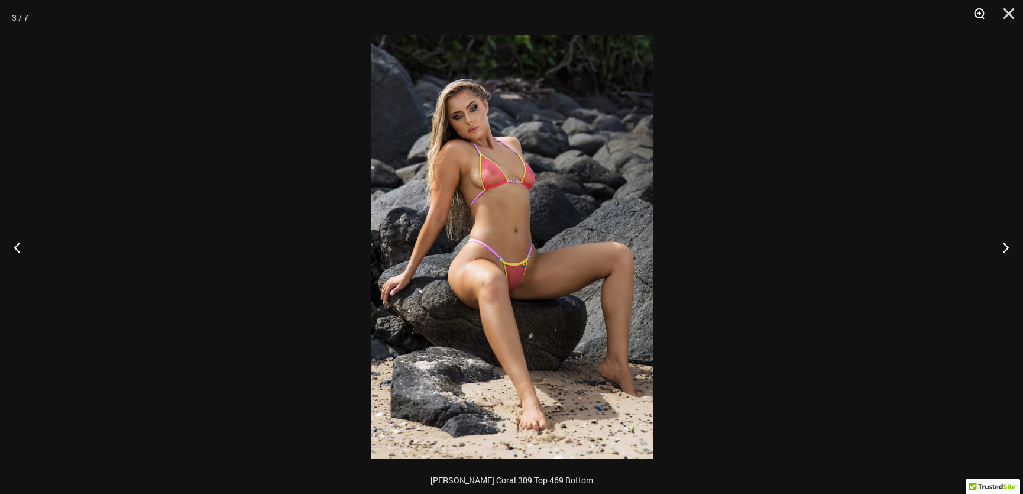
click at [971, 16] on button "Zoom" at bounding box center [975, 17] width 30 height 35
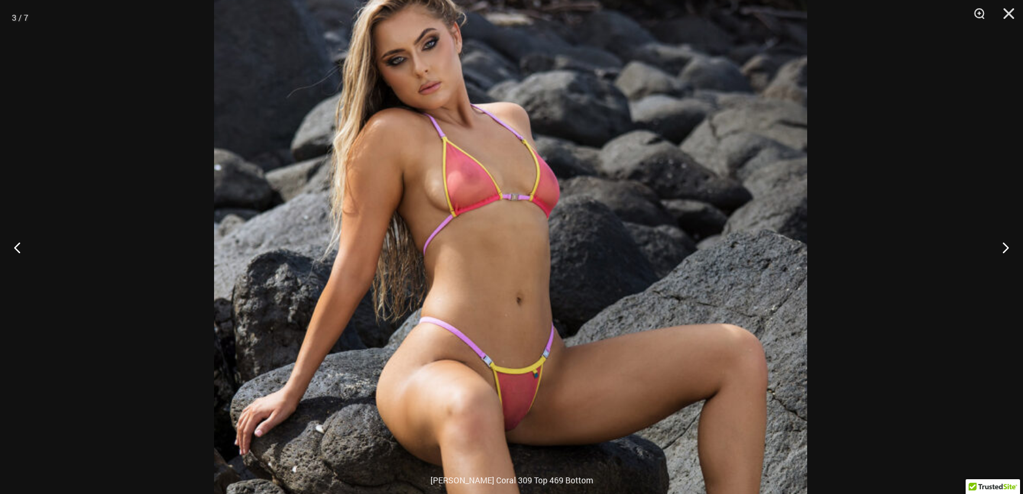
click at [466, 180] on img at bounding box center [510, 334] width 593 height 888
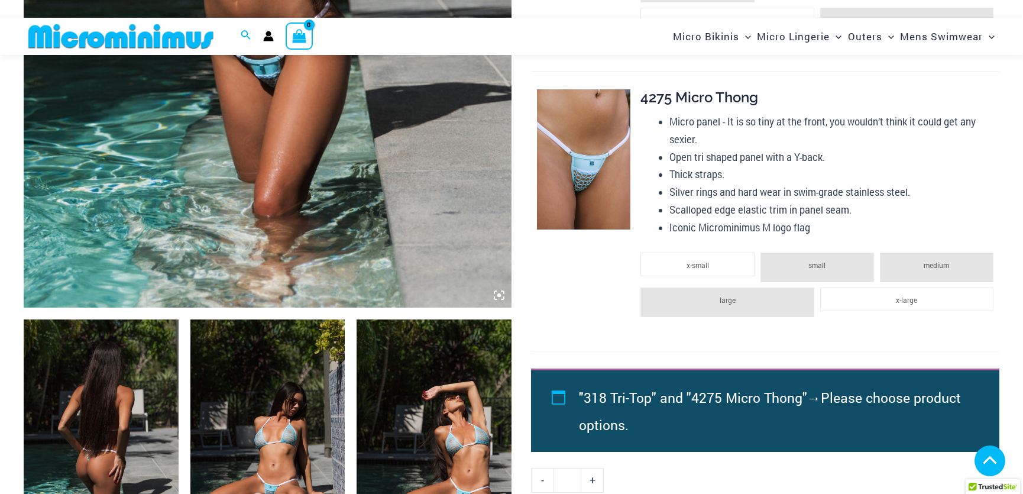
scroll to position [689, 0]
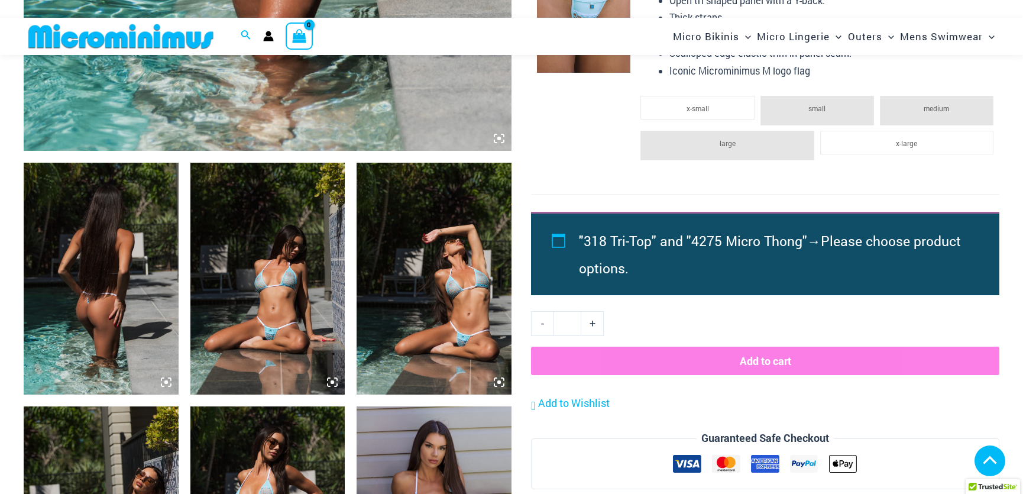
click at [443, 311] on img at bounding box center [433, 279] width 155 height 232
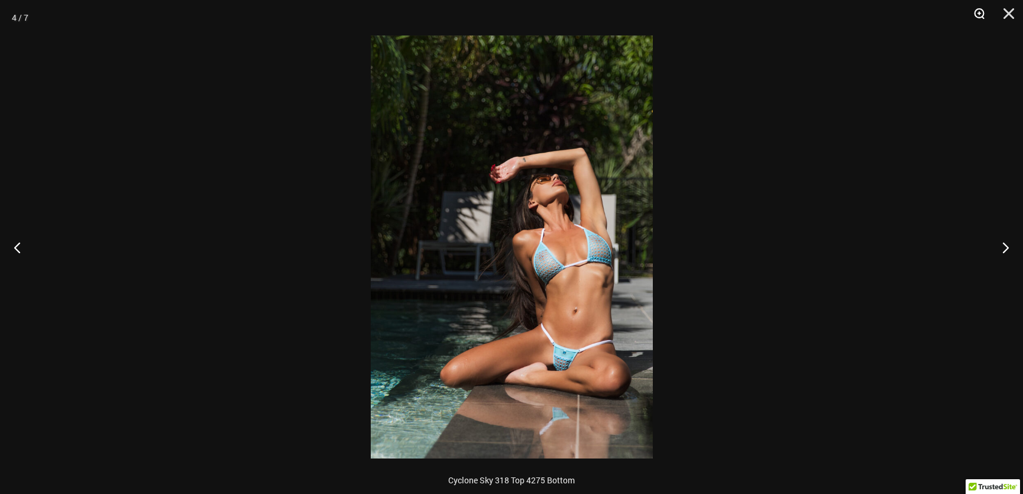
click at [971, 6] on button "Zoom" at bounding box center [975, 17] width 30 height 35
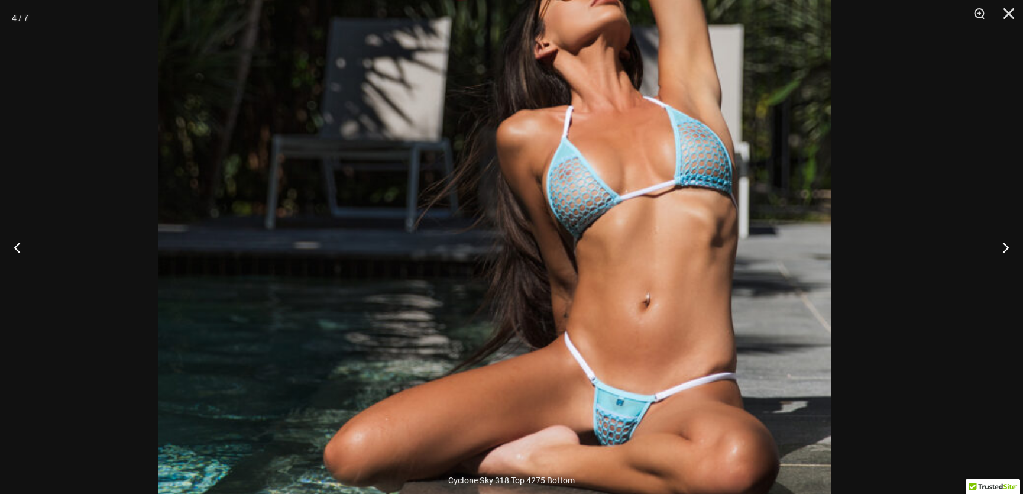
click at [638, 283] on img at bounding box center [494, 151] width 672 height 1008
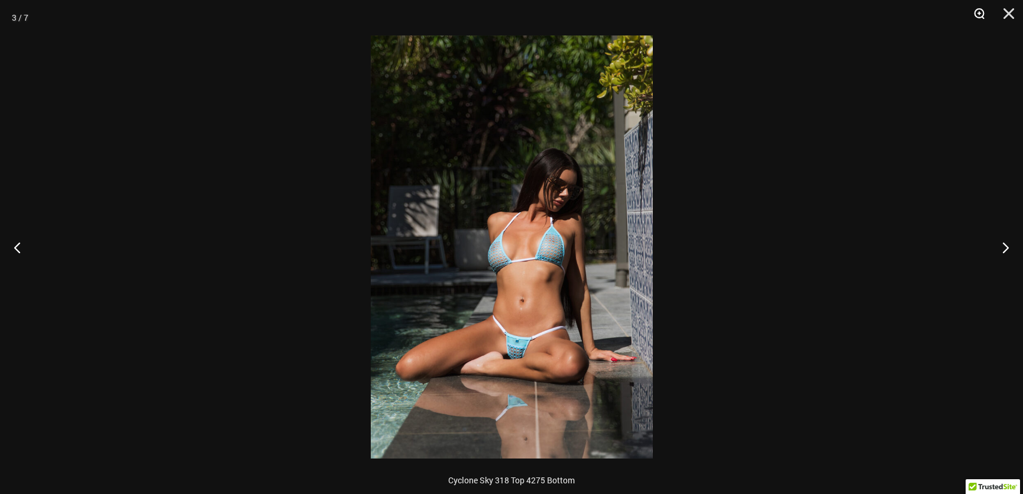
click at [981, 12] on button "Zoom" at bounding box center [975, 17] width 30 height 35
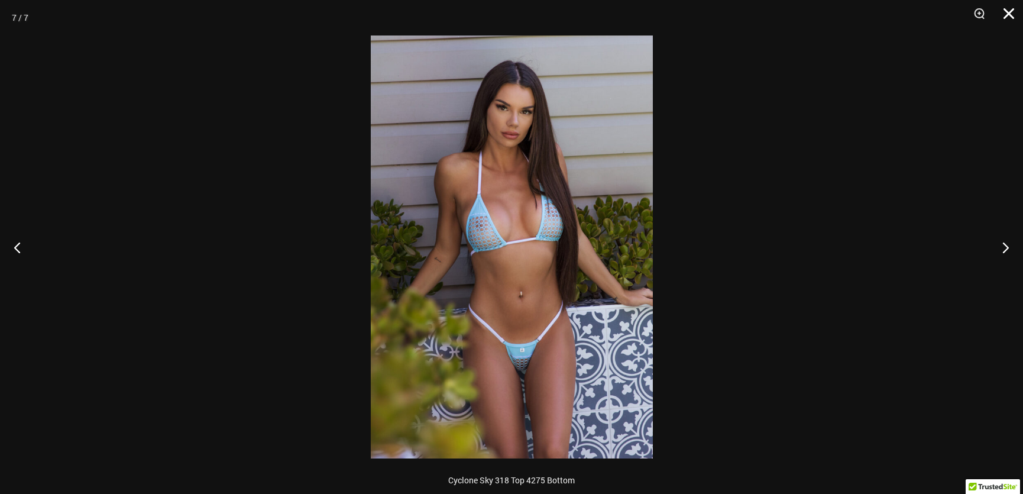
click at [992, 16] on button "Close" at bounding box center [1004, 17] width 30 height 35
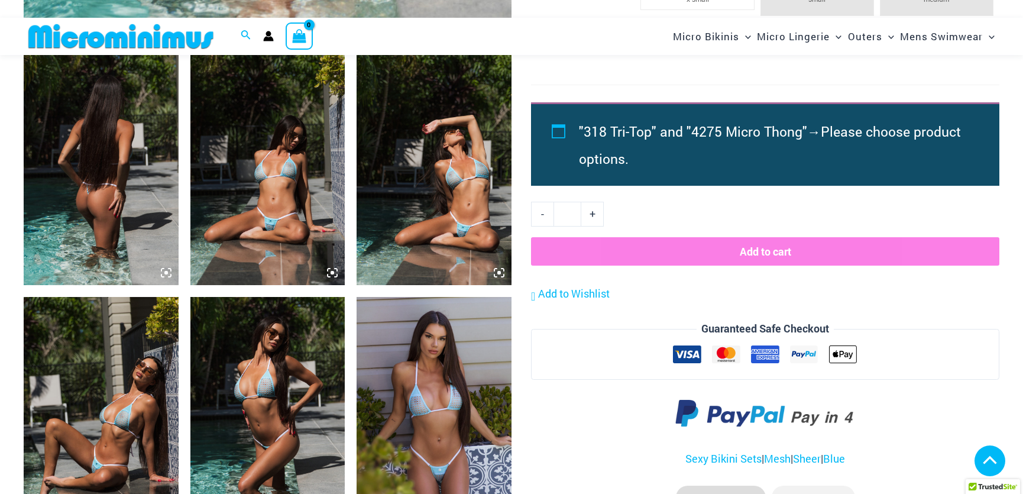
scroll to position [796, 0]
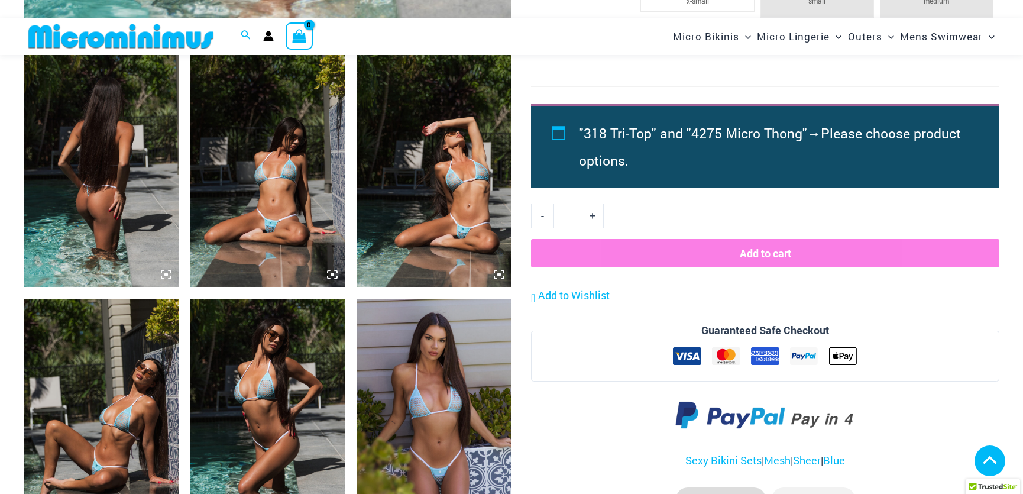
click at [424, 394] on img at bounding box center [433, 414] width 155 height 232
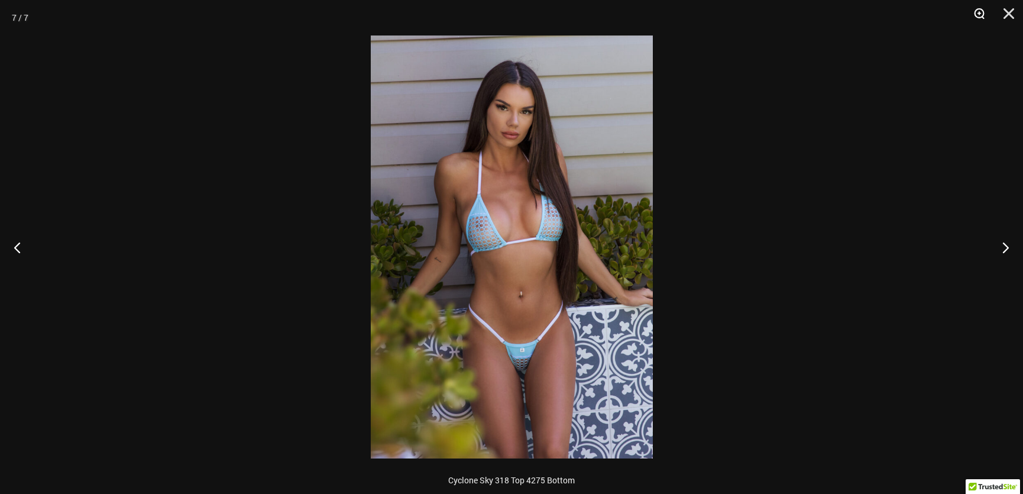
click at [976, 10] on button "Zoom" at bounding box center [975, 17] width 30 height 35
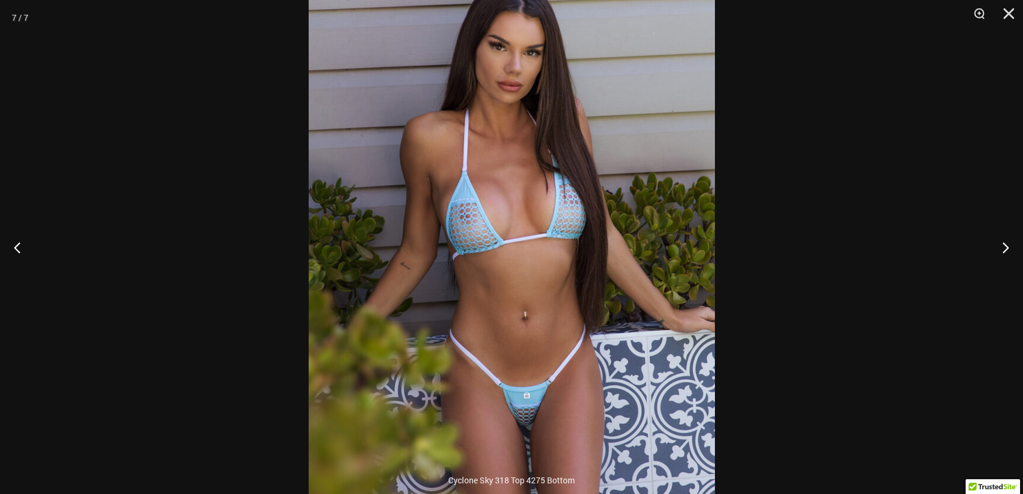
click at [867, 167] on div at bounding box center [511, 247] width 1023 height 494
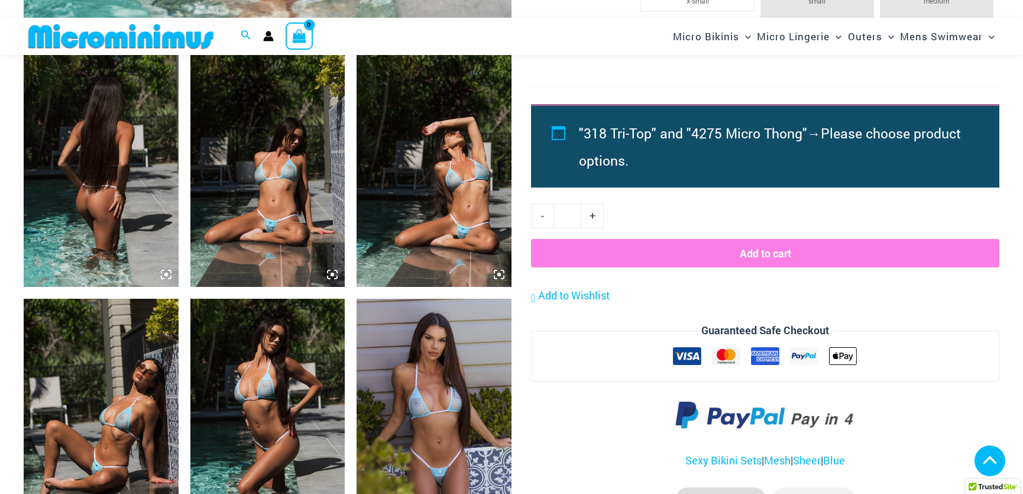
click at [449, 201] on img at bounding box center [433, 171] width 155 height 232
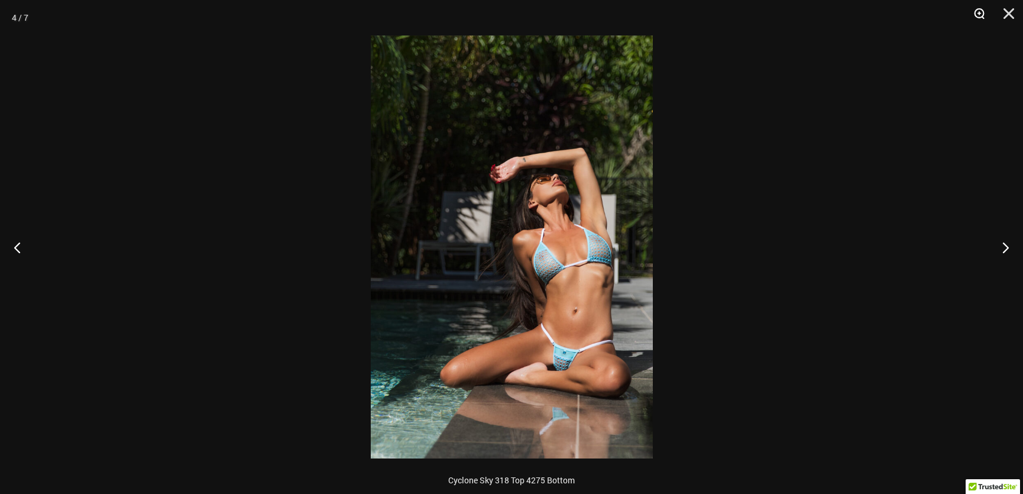
click at [978, 14] on button "Zoom" at bounding box center [975, 17] width 30 height 35
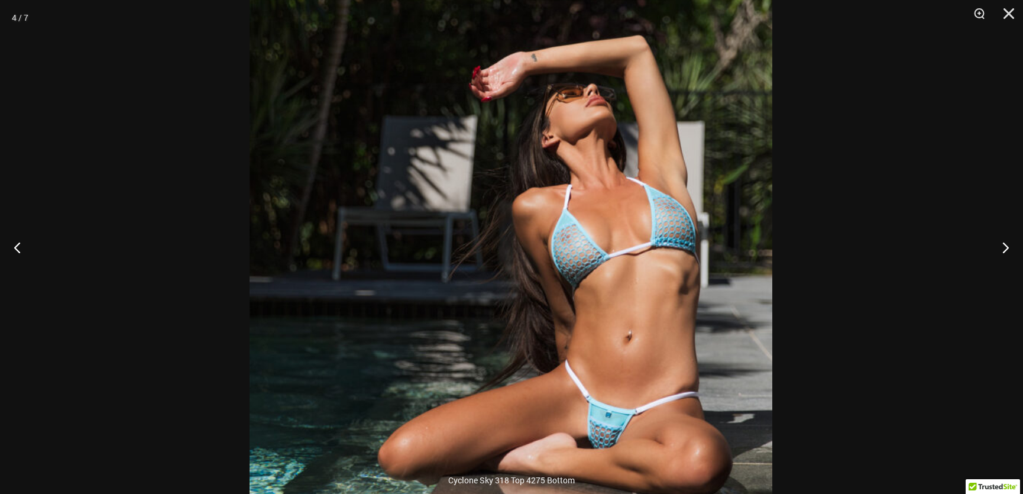
click at [709, 278] on img at bounding box center [510, 218] width 523 height 783
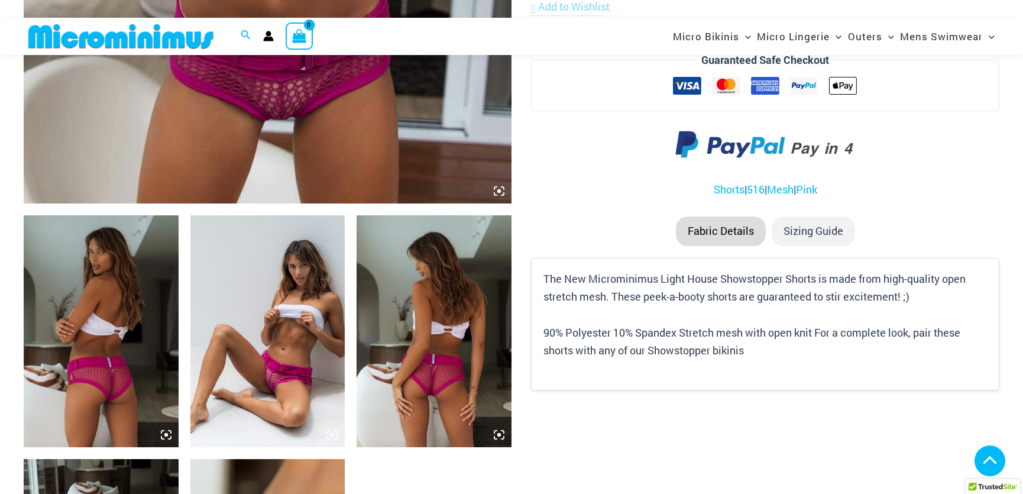
scroll to position [742, 0]
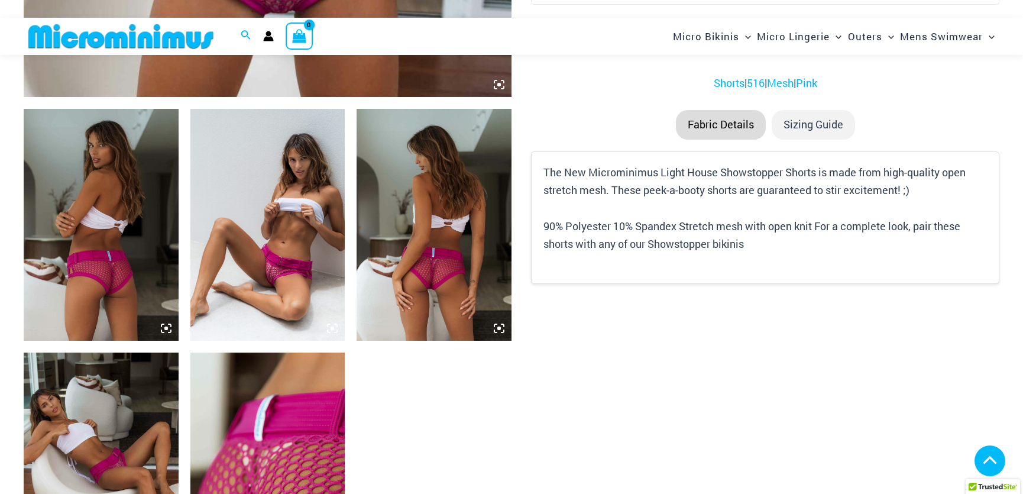
click at [277, 255] on img at bounding box center [267, 225] width 155 height 232
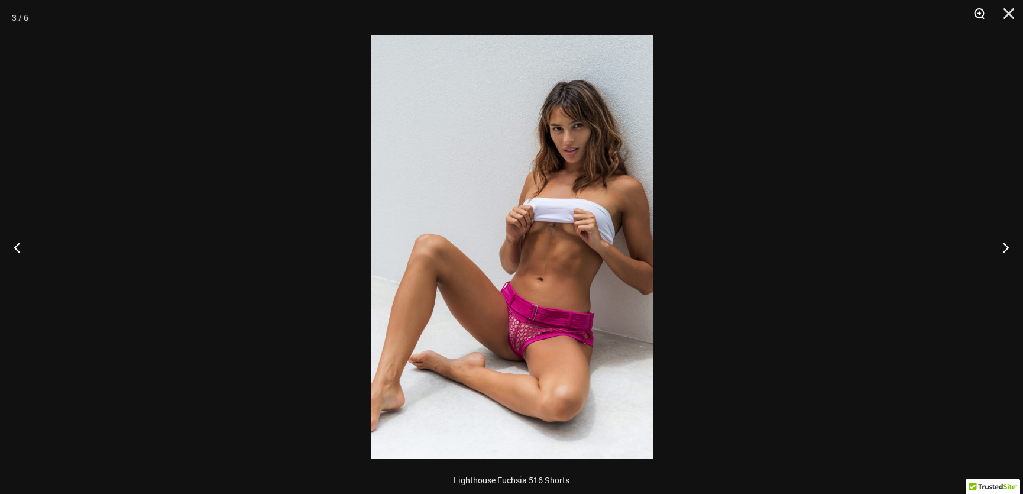
click at [985, 9] on button "Zoom" at bounding box center [975, 17] width 30 height 35
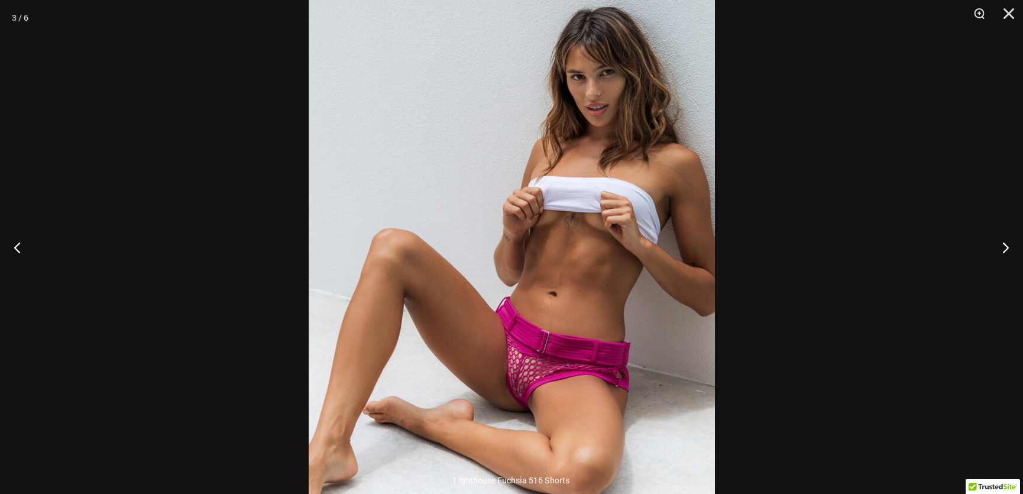
click at [834, 234] on div at bounding box center [511, 247] width 1023 height 494
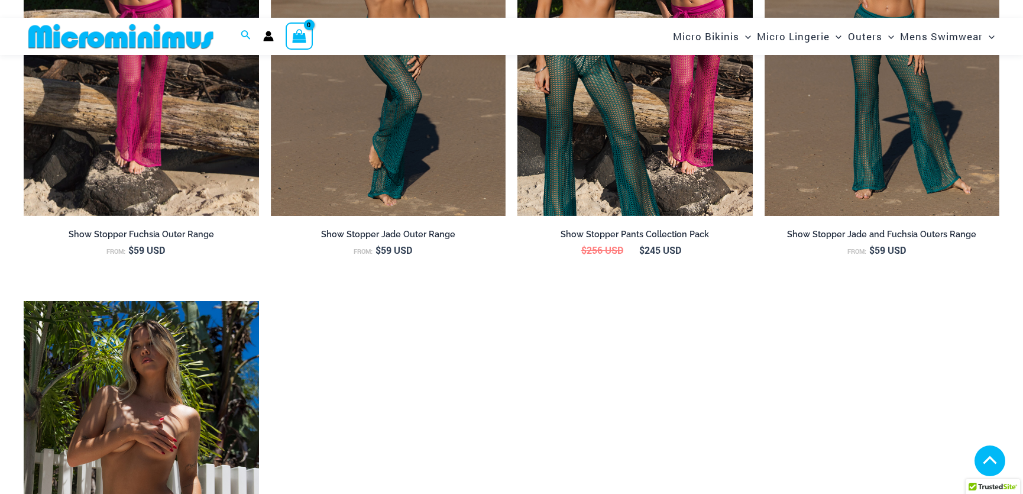
scroll to position [1387, 0]
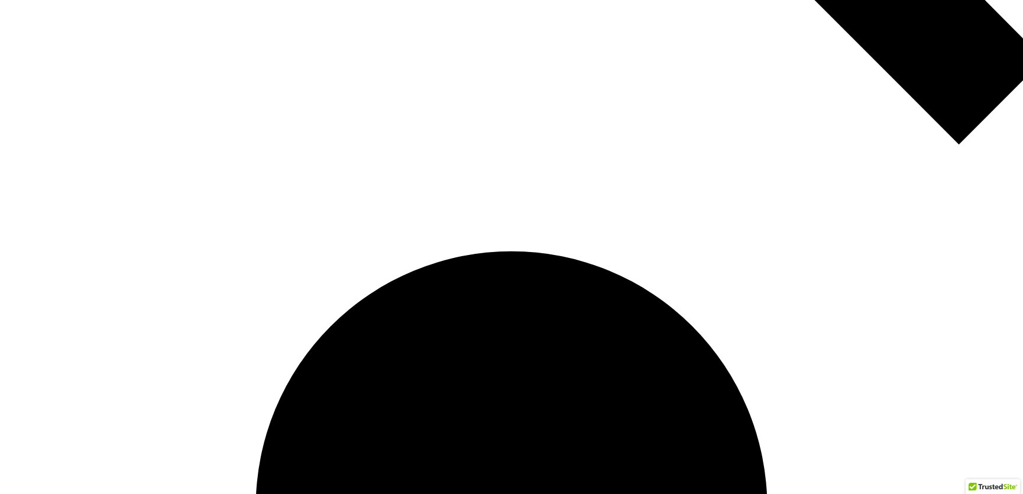
scroll to position [1172, 0]
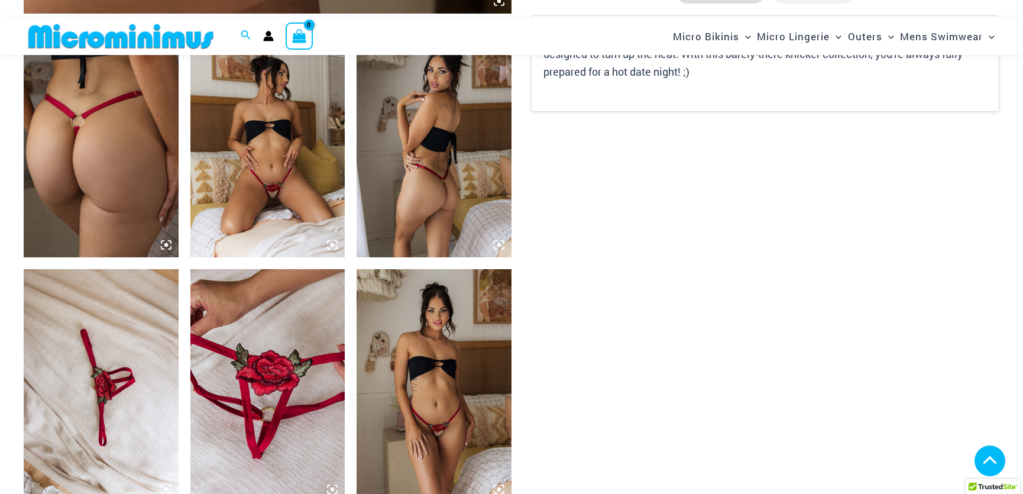
scroll to position [849, 0]
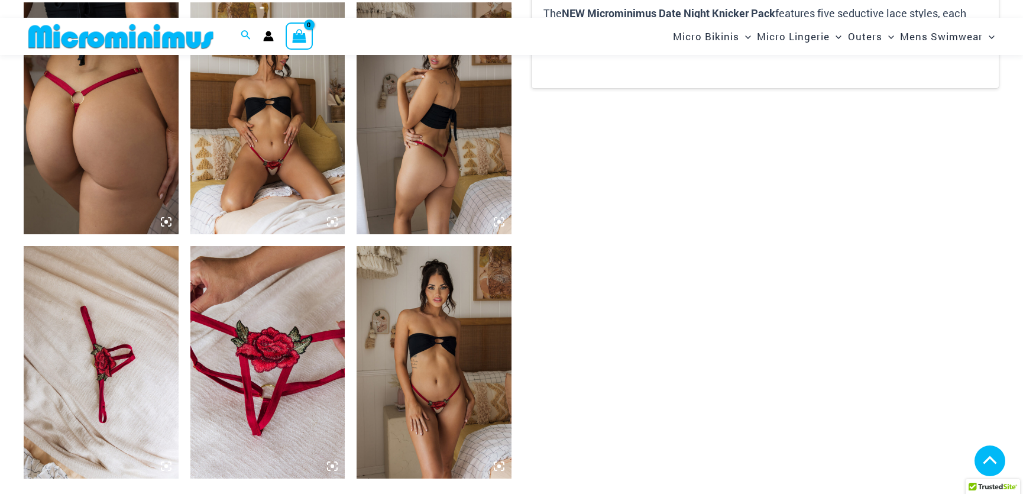
click at [295, 152] on img at bounding box center [267, 118] width 155 height 232
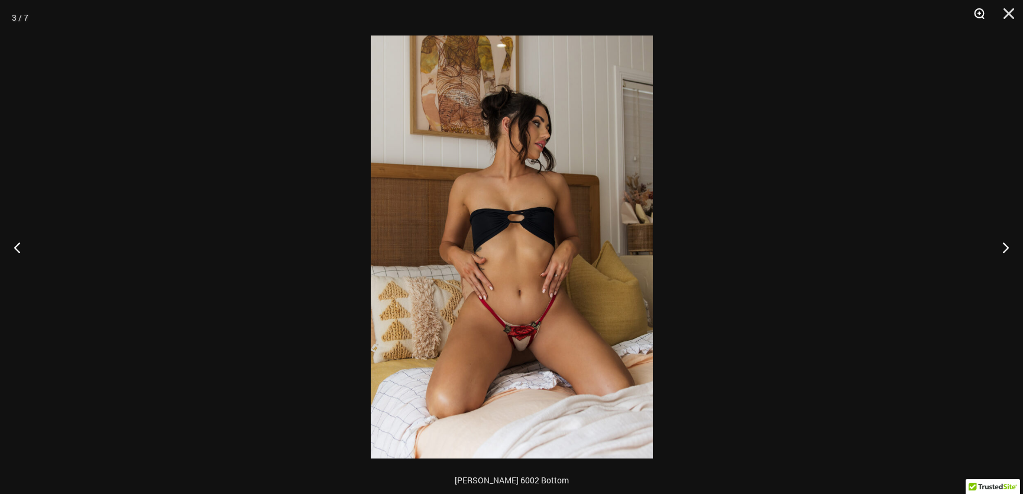
click at [981, 12] on button "Zoom" at bounding box center [975, 17] width 30 height 35
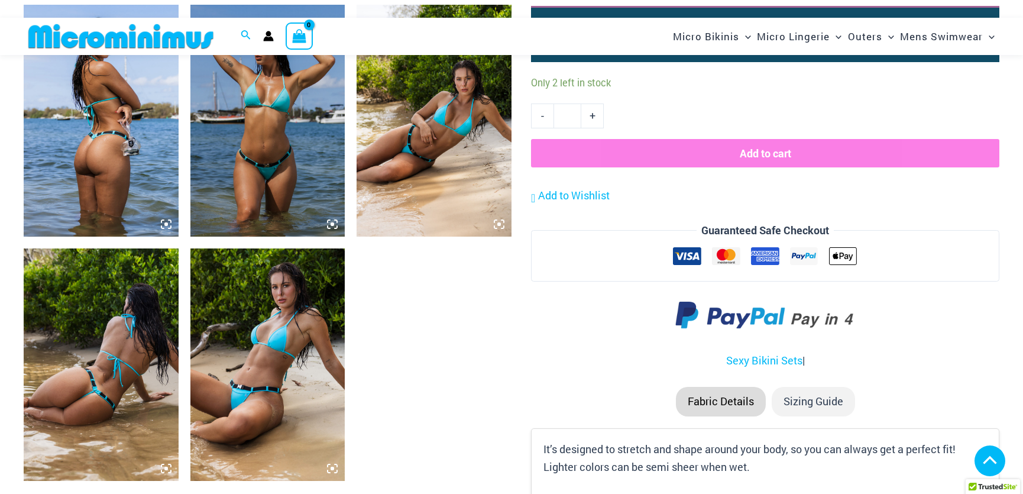
scroll to position [850, 0]
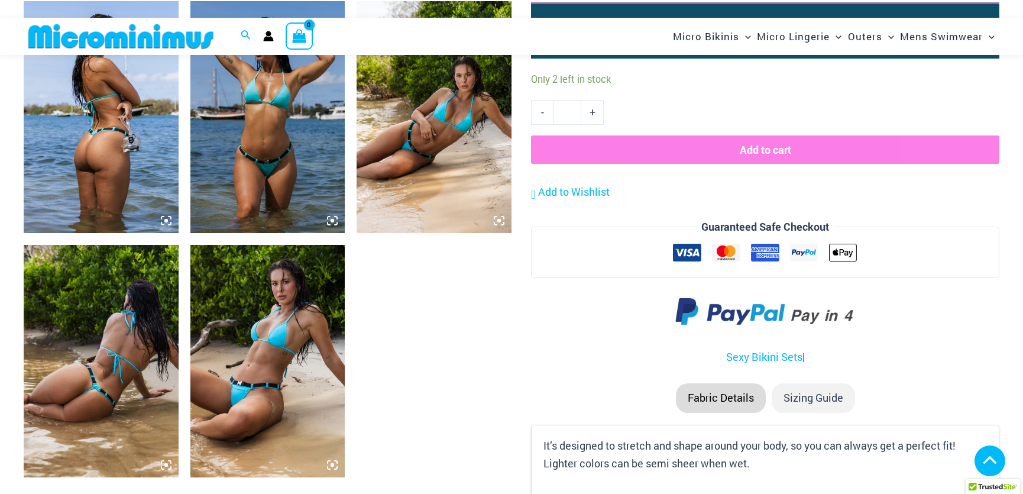
click at [441, 157] on img at bounding box center [433, 117] width 155 height 232
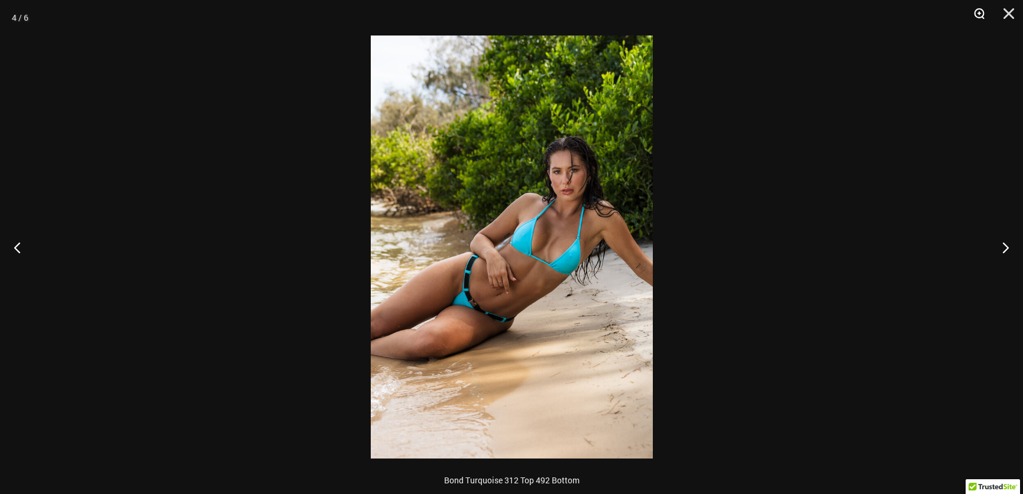
click at [975, 11] on button "Zoom" at bounding box center [975, 17] width 30 height 35
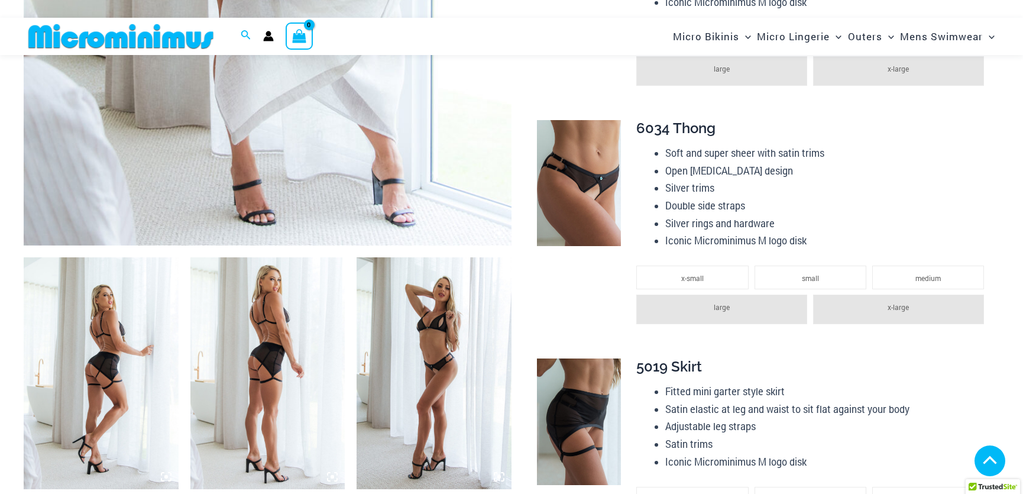
scroll to position [581, 0]
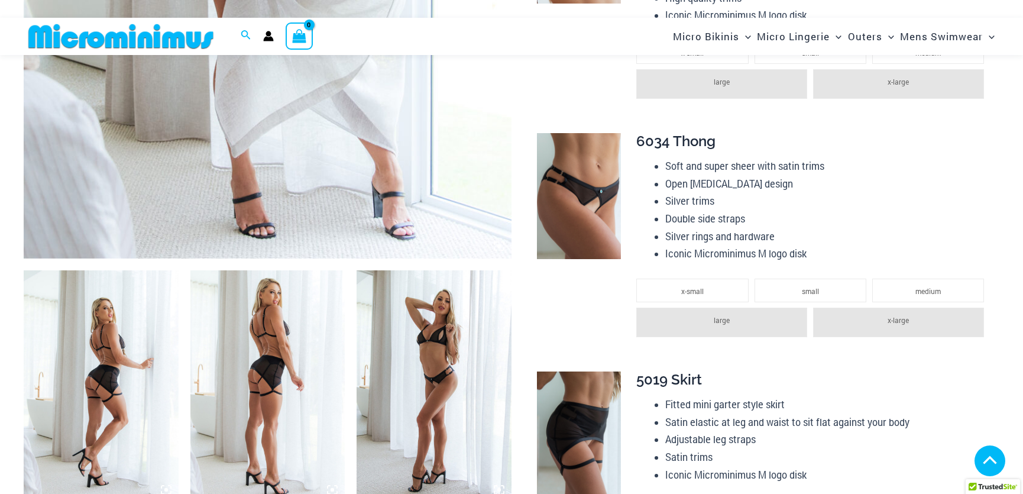
click at [422, 351] on img at bounding box center [433, 386] width 155 height 232
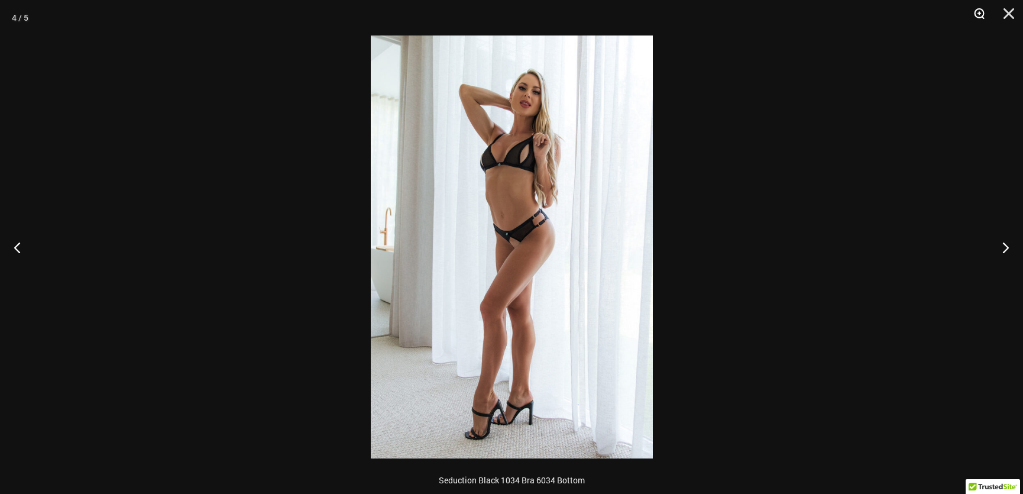
click at [974, 9] on button "Zoom" at bounding box center [975, 17] width 30 height 35
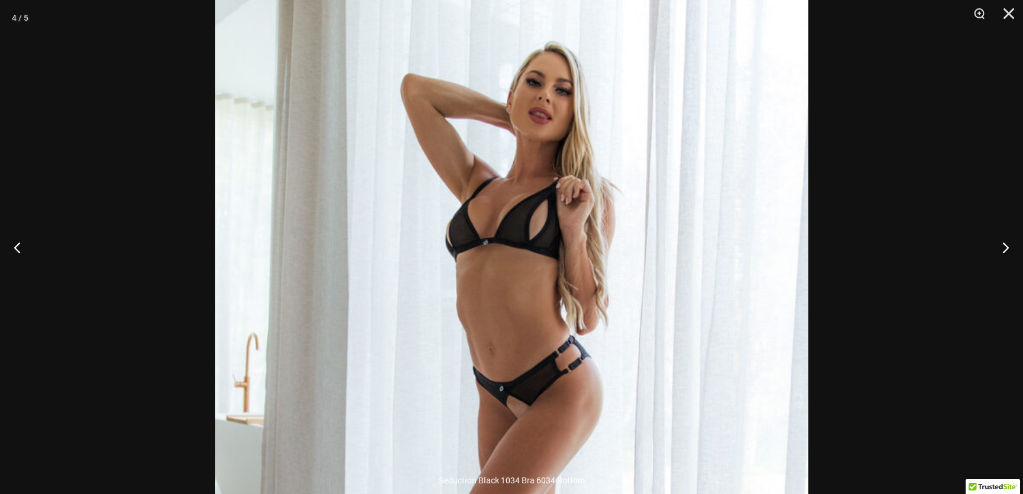
click at [848, 113] on div at bounding box center [511, 247] width 1023 height 494
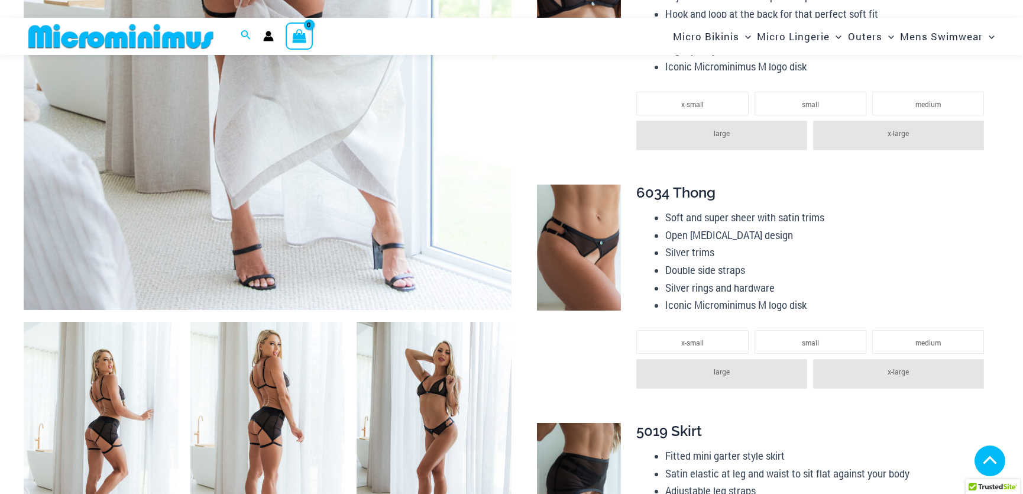
scroll to position [313, 0]
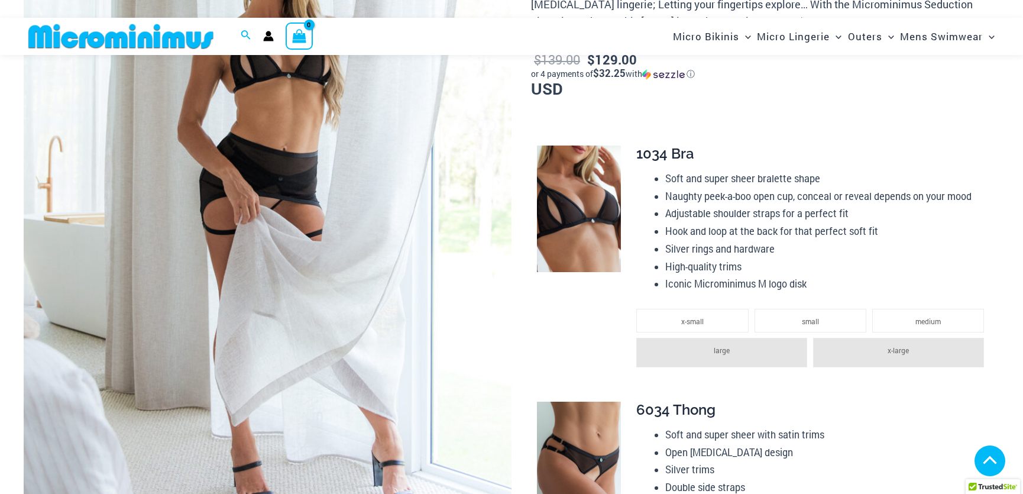
click at [285, 196] on img at bounding box center [268, 161] width 488 height 732
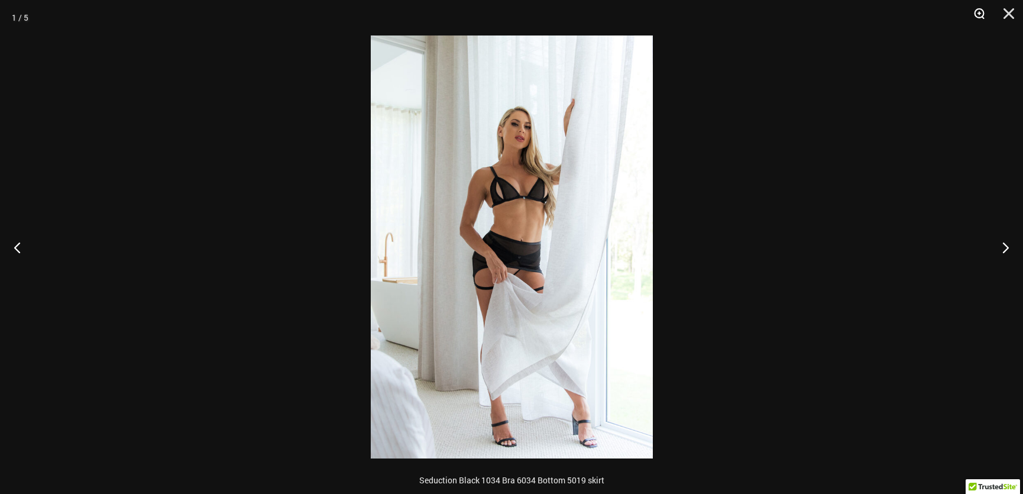
click at [969, 18] on button "Zoom" at bounding box center [975, 17] width 30 height 35
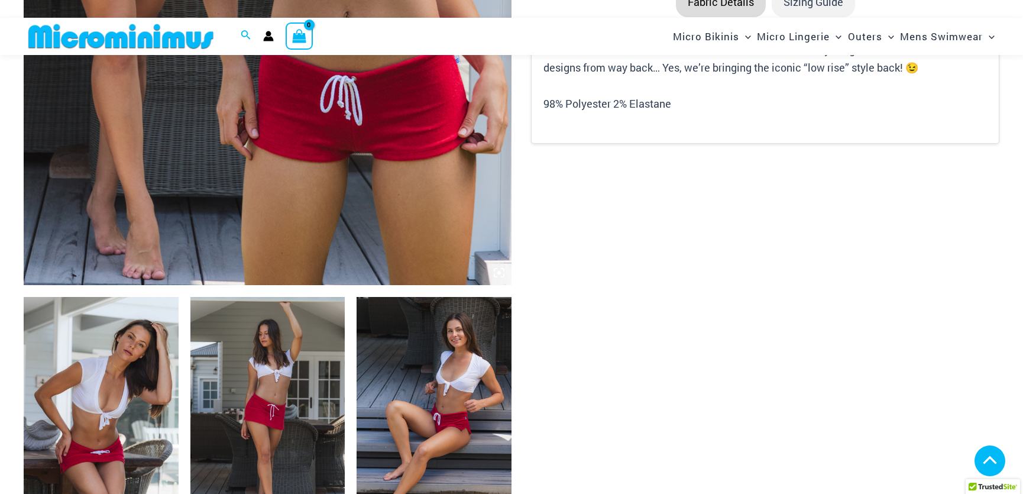
scroll to position [795, 0]
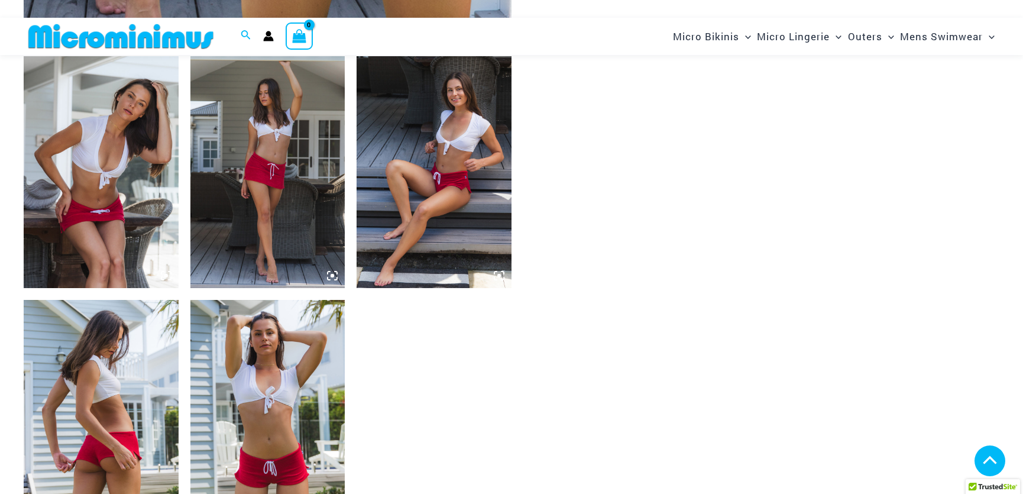
click at [278, 390] on img at bounding box center [267, 416] width 155 height 232
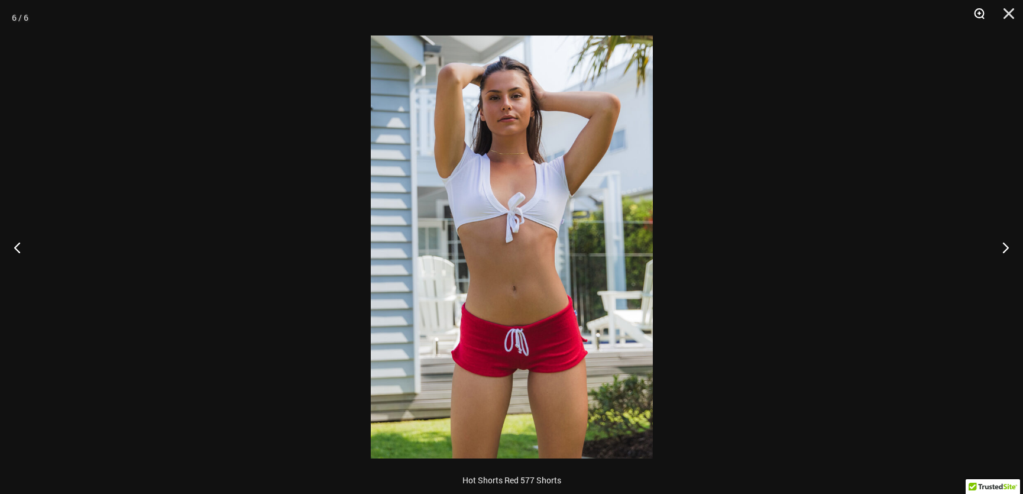
click at [972, 12] on button "Zoom" at bounding box center [975, 17] width 30 height 35
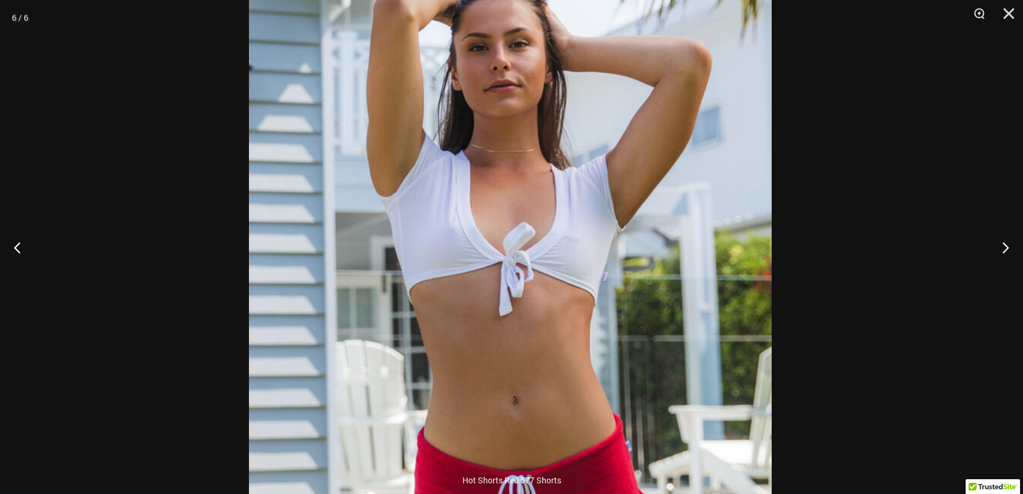
click at [566, 207] on img at bounding box center [510, 323] width 523 height 783
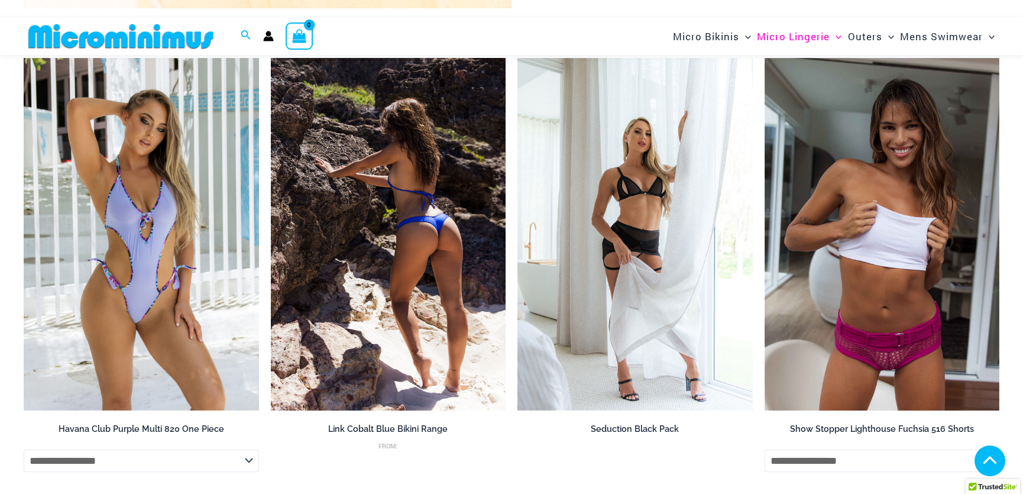
scroll to position [796, 0]
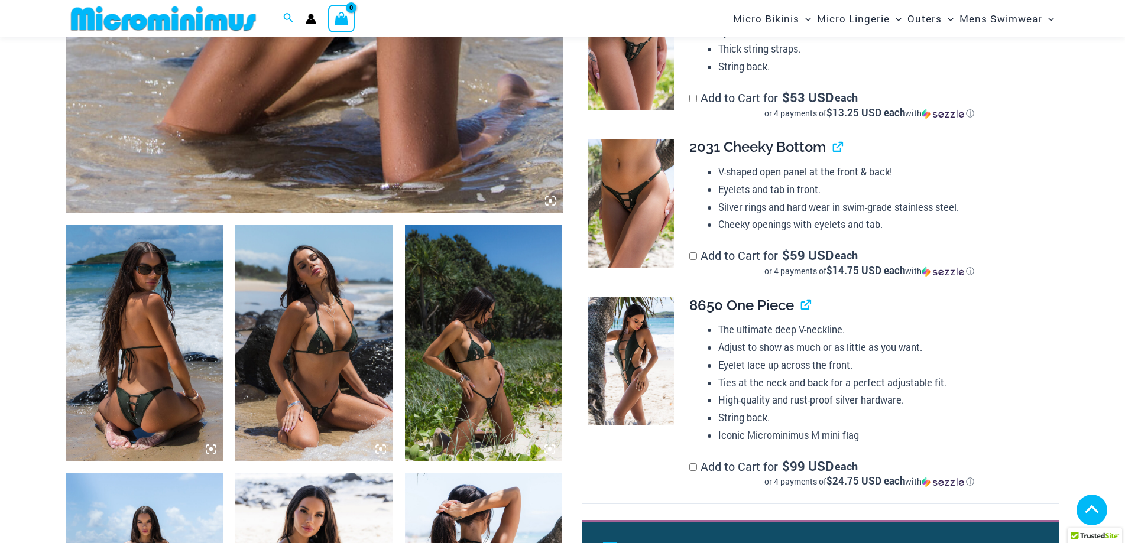
scroll to position [640, 0]
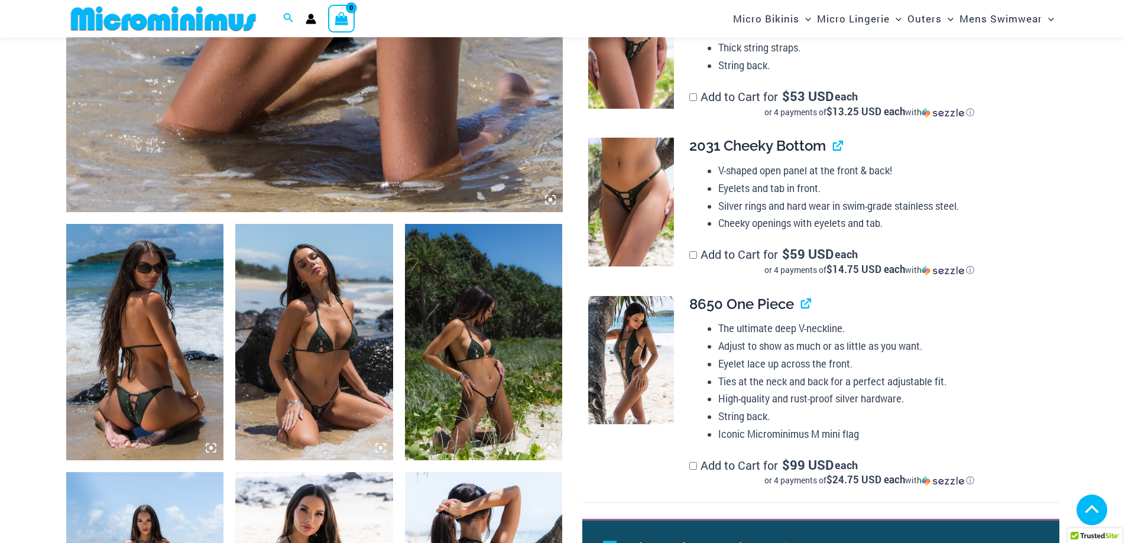
click at [340, 366] on img at bounding box center [314, 342] width 158 height 236
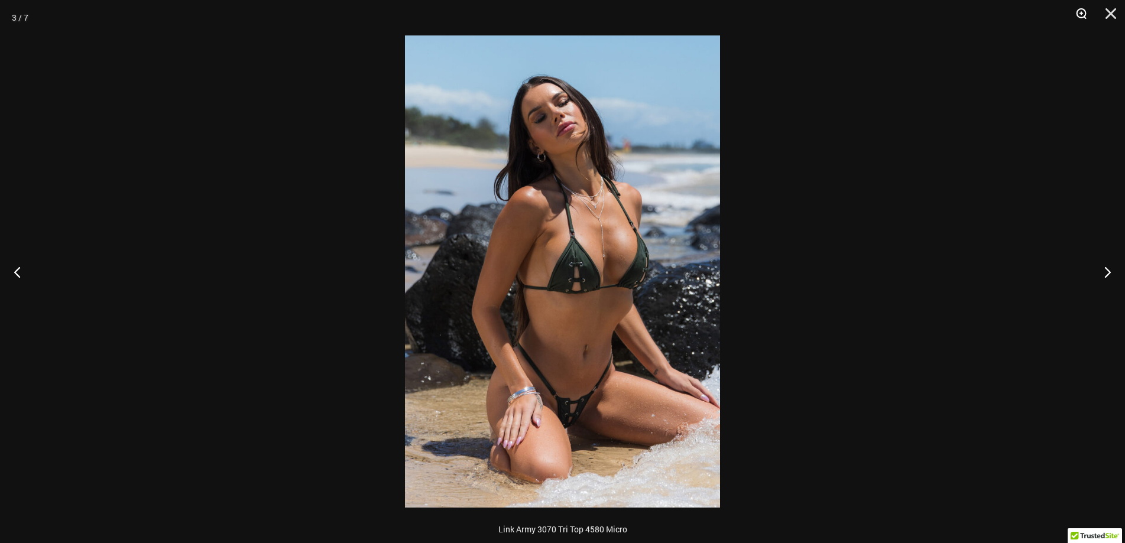
click at [1078, 12] on button "Zoom" at bounding box center [1077, 17] width 30 height 35
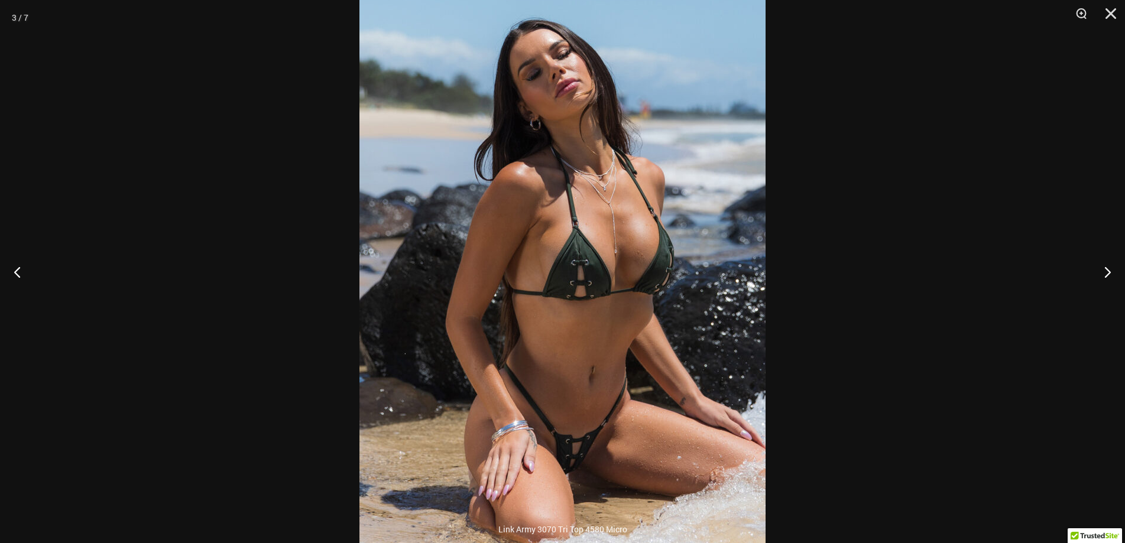
click at [954, 208] on div at bounding box center [562, 271] width 1125 height 543
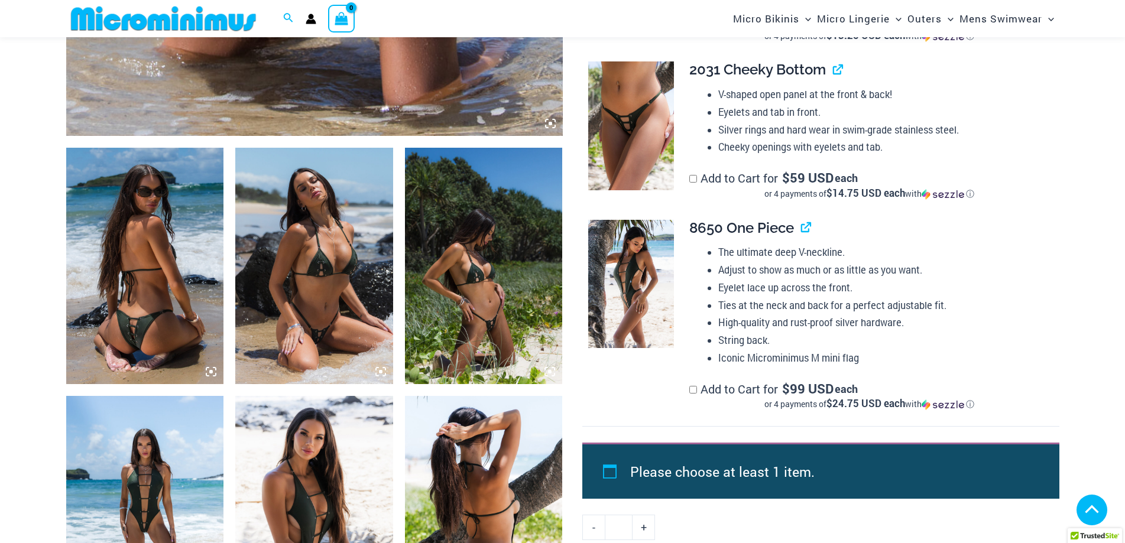
scroll to position [699, 0]
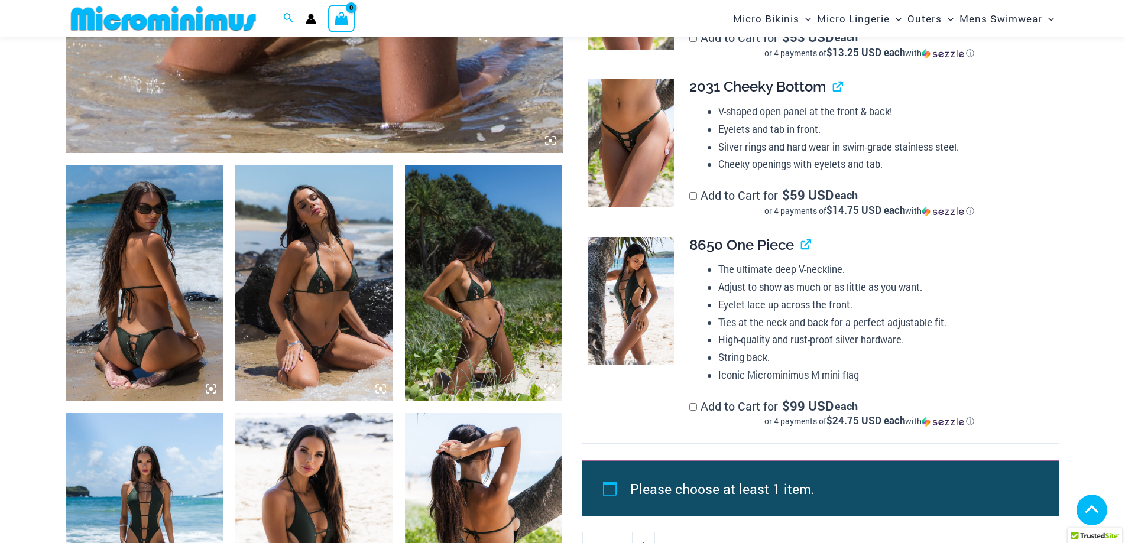
click at [507, 278] on img at bounding box center [484, 283] width 158 height 236
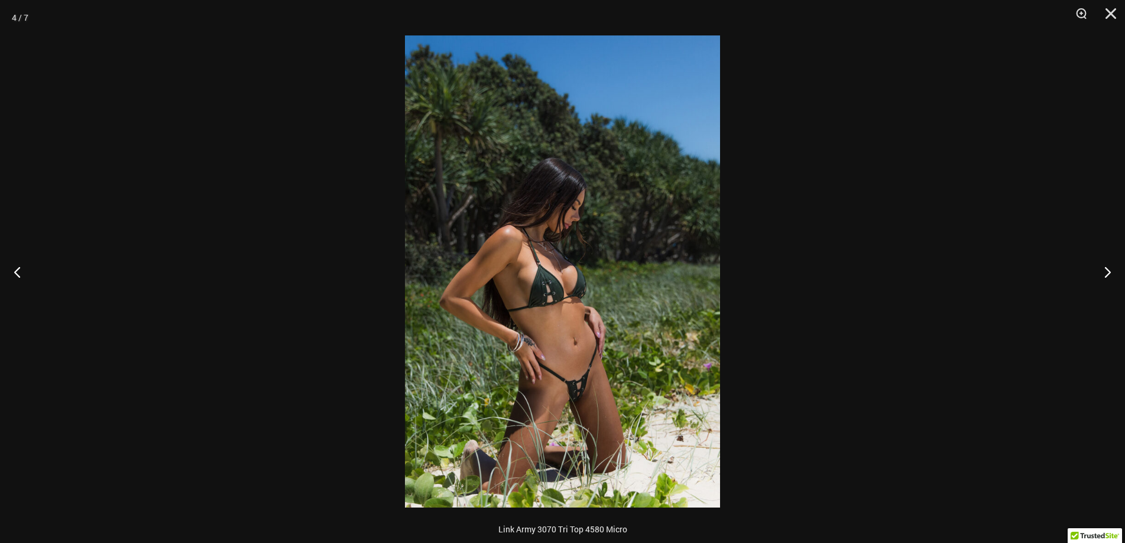
click at [625, 364] on img at bounding box center [562, 271] width 315 height 472
